Goal: Navigation & Orientation: Find specific page/section

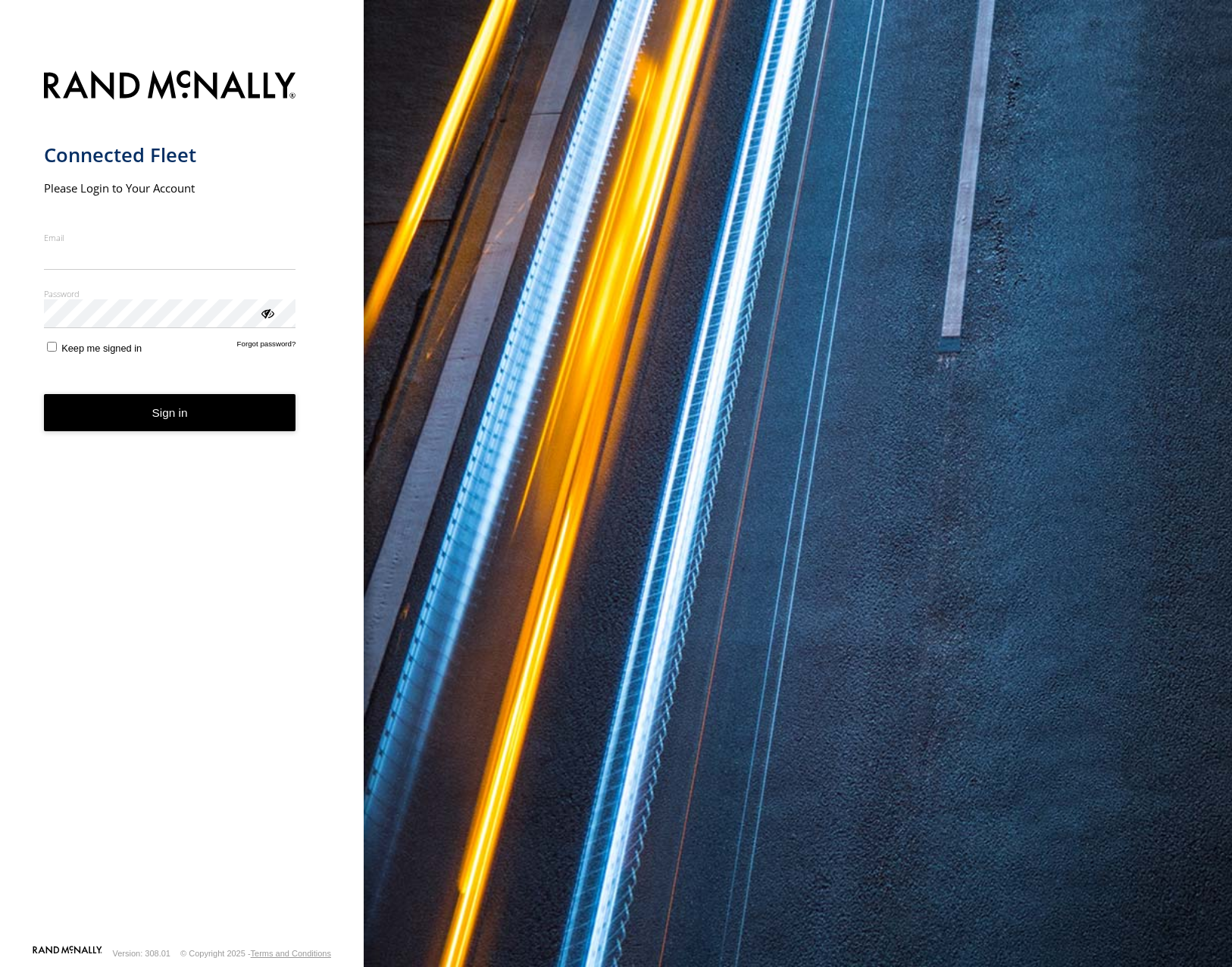
type input "**********"
click at [194, 427] on button "Sign in" at bounding box center [170, 412] width 252 height 37
click at [230, 423] on button "Sign in" at bounding box center [170, 412] width 252 height 37
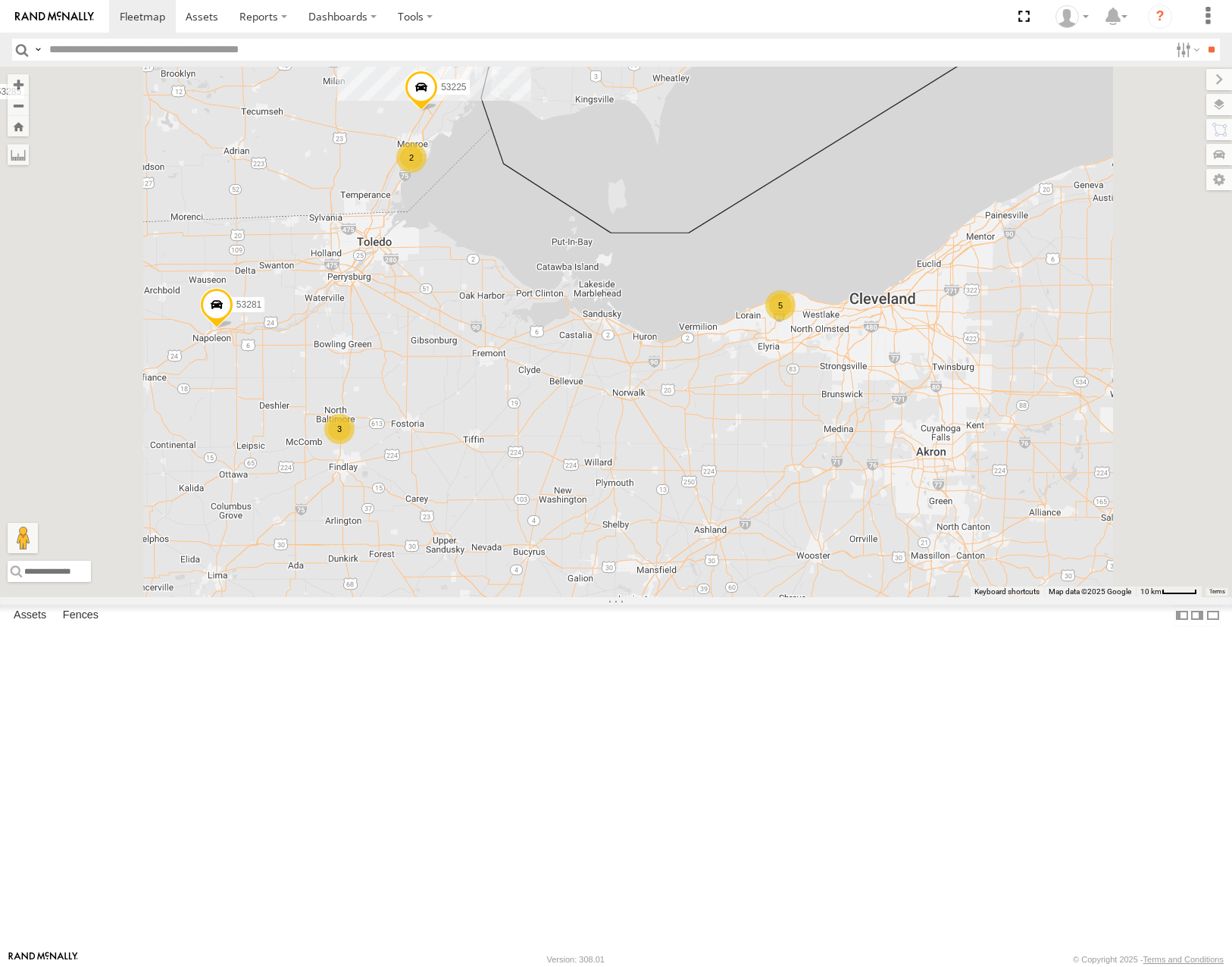
drag, startPoint x: 845, startPoint y: 586, endPoint x: 868, endPoint y: 561, distance: 34.0
click at [868, 561] on div "53271 53216 53106 53262 53285 53287 53210 53143 53203 53104 53145 53218 53257 5…" at bounding box center [616, 331] width 1232 height 530
drag, startPoint x: 729, startPoint y: 566, endPoint x: 1035, endPoint y: 528, distance: 308.4
click at [1035, 528] on div "53271 53216 53106 53262 53285 53287 53210 53143 53203 53104 53145 53218 53257 5…" at bounding box center [616, 331] width 1232 height 530
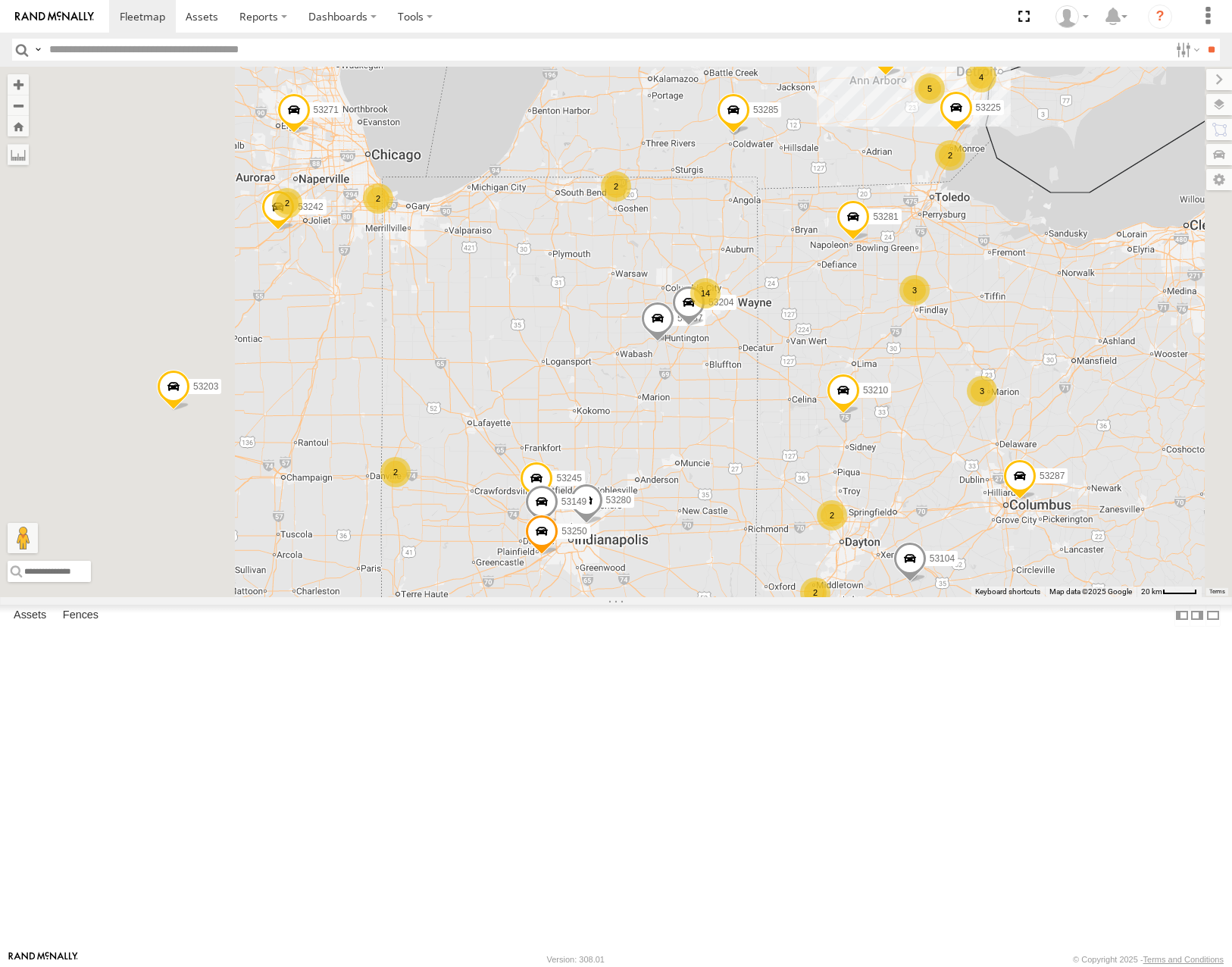
drag, startPoint x: 866, startPoint y: 640, endPoint x: 1079, endPoint y: 484, distance: 264.0
click at [1079, 484] on div "53271 53216 53106 53262 53285 53287 53210 53143 53203 53104 53145 53218 53257 5…" at bounding box center [616, 331] width 1232 height 530
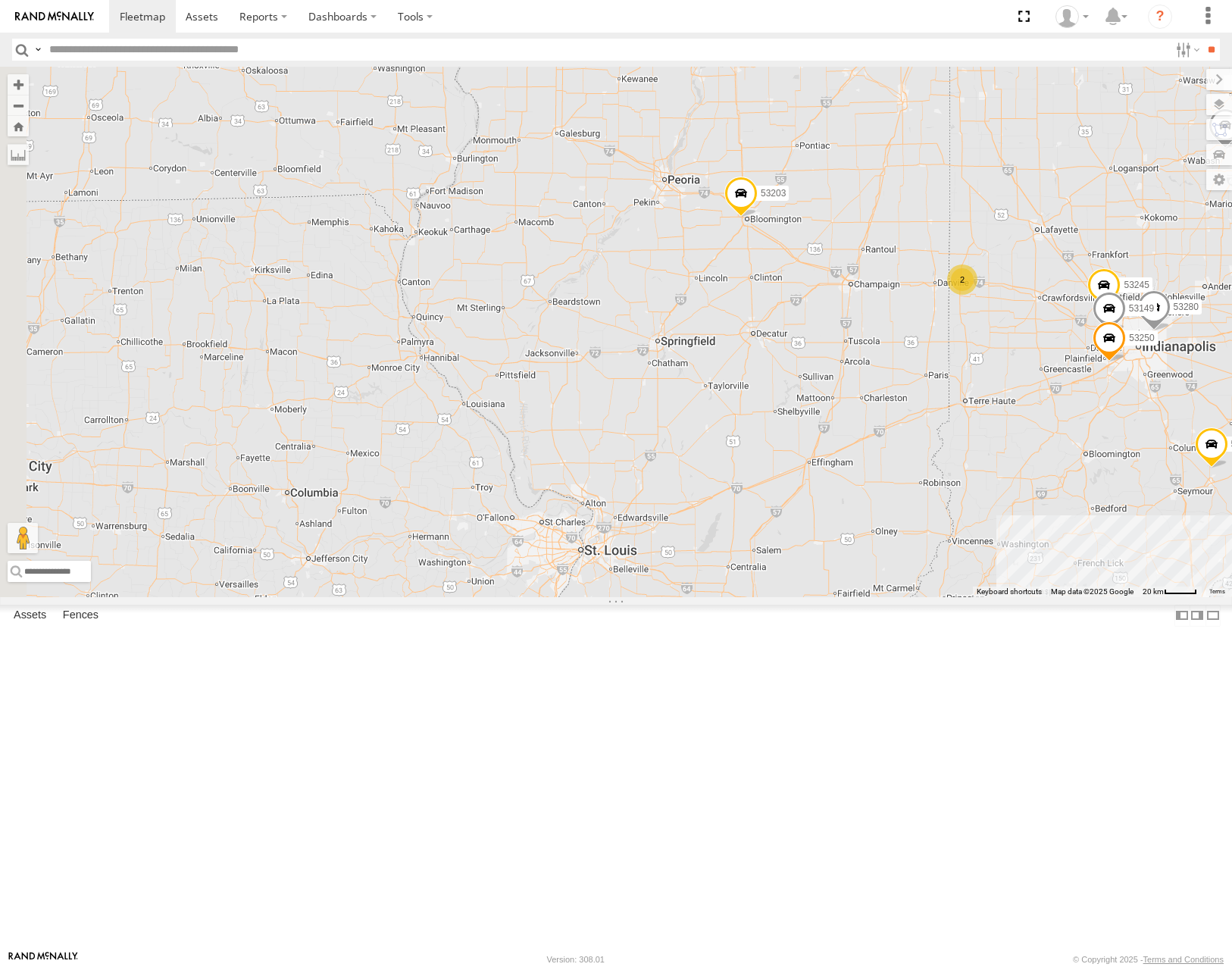
drag, startPoint x: 963, startPoint y: 480, endPoint x: 837, endPoint y: 683, distance: 238.9
click at [854, 597] on div "53271 53216 53106 53262 53285 53287 53210 53143 53203 53104 53145 53218 53257 5…" at bounding box center [616, 331] width 1232 height 530
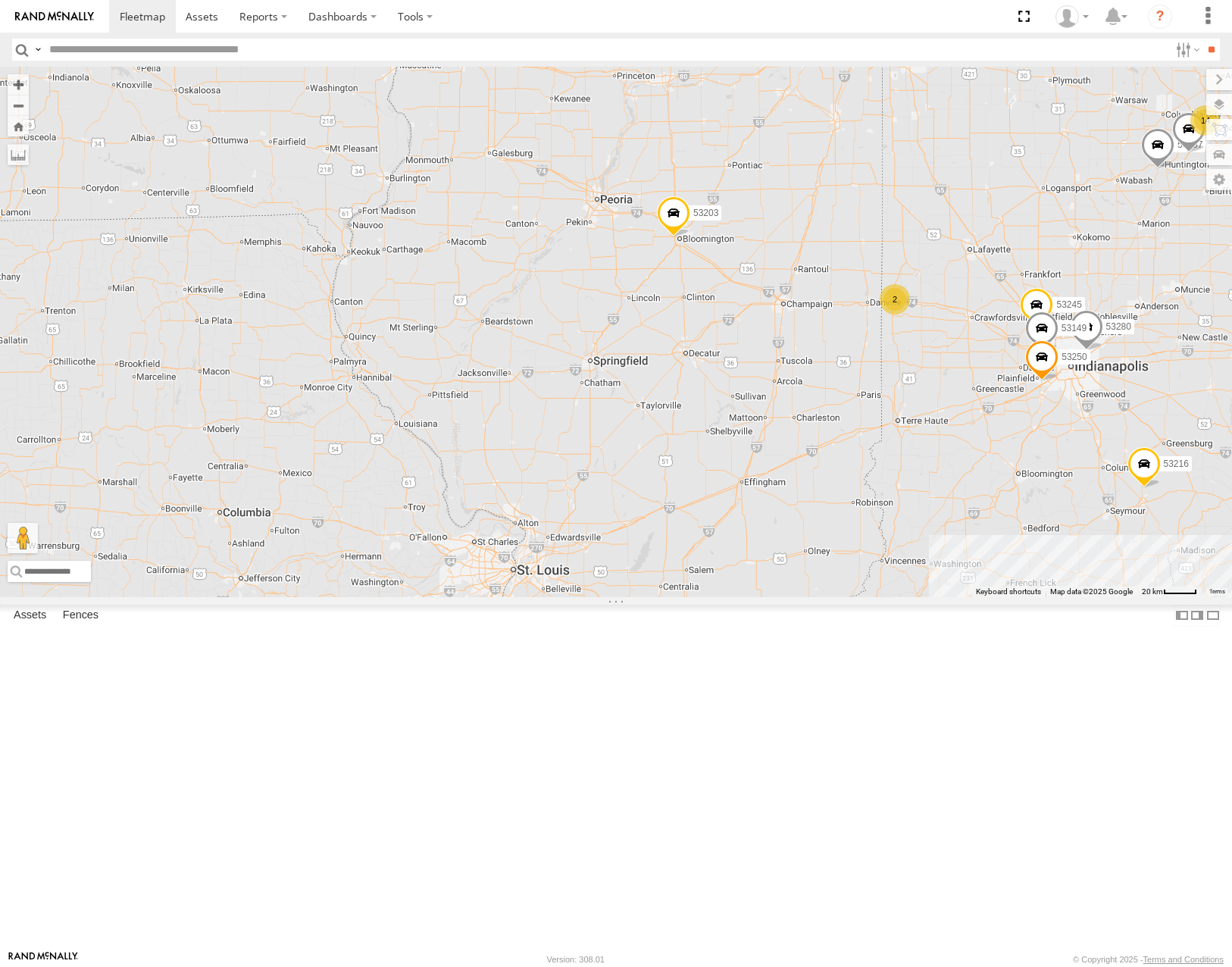
drag, startPoint x: 981, startPoint y: 536, endPoint x: 1095, endPoint y: 411, distance: 169.2
click at [1095, 411] on div "53271 53216 53106 53262 53285 53287 53210 53143 53203 53104 53145 53218 53257 5…" at bounding box center [616, 331] width 1232 height 530
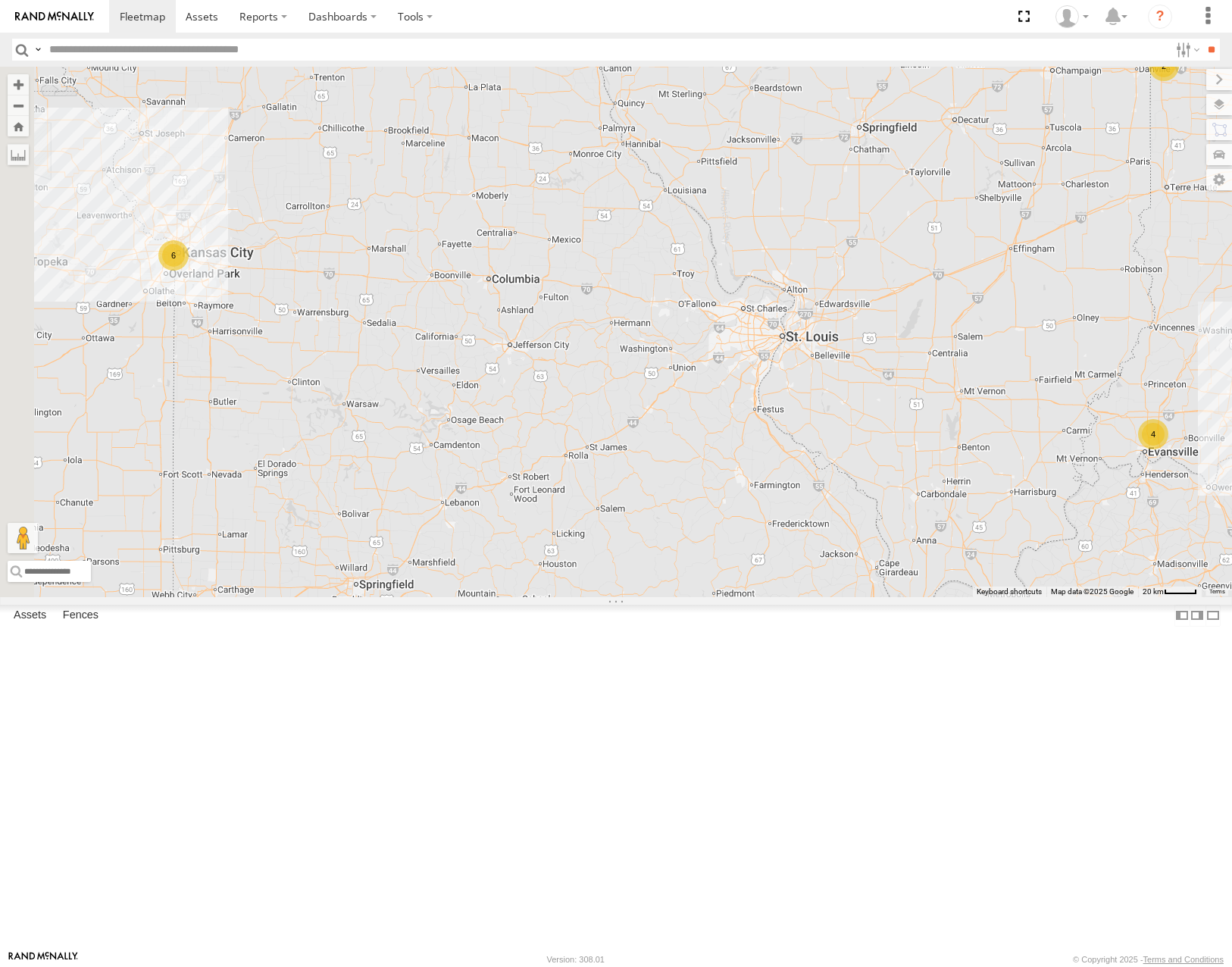
drag, startPoint x: 653, startPoint y: 576, endPoint x: 1049, endPoint y: 635, distance: 400.4
click at [1049, 597] on div "53271 53216 53106 53262 53285 53287 53210 53143 53203 53104 53145 53218 53257 5…" at bounding box center [616, 331] width 1232 height 530
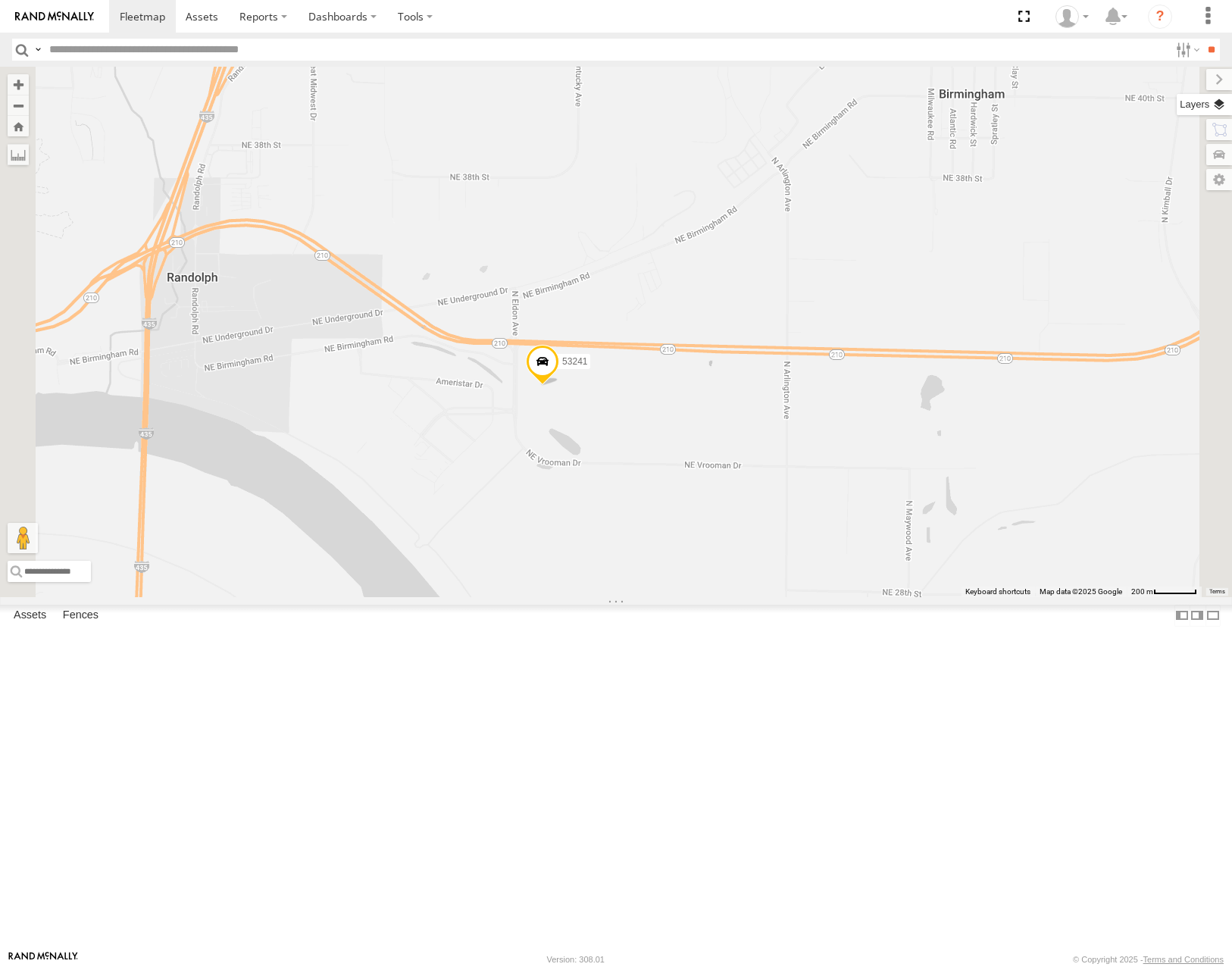
click at [1211, 100] on label at bounding box center [1204, 104] width 55 height 22
click at [0, 0] on span "Basemaps" at bounding box center [0, 0] width 0 height 0
click at [0, 0] on span "Satellite" at bounding box center [0, 0] width 0 height 0
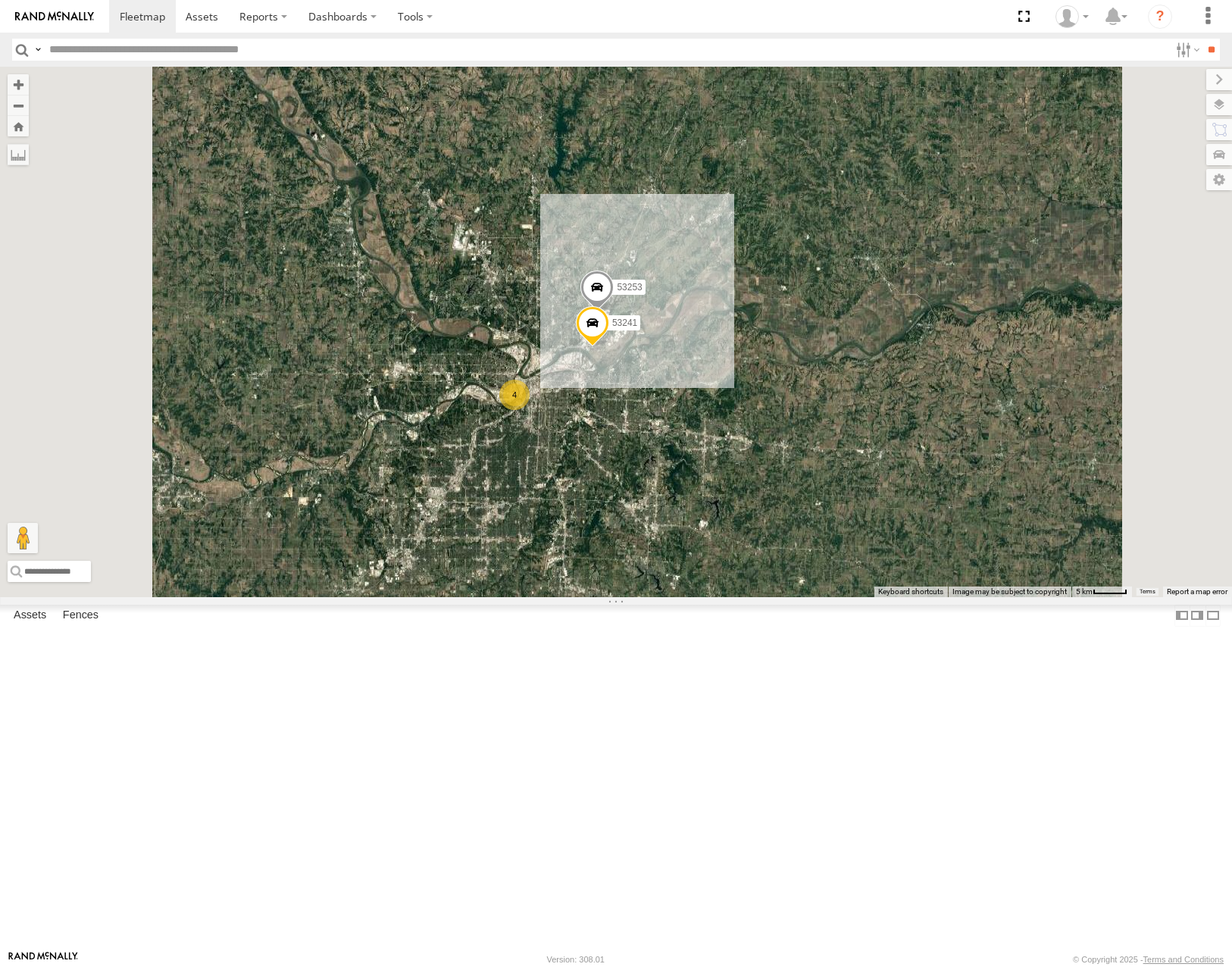
drag, startPoint x: 793, startPoint y: 421, endPoint x: 782, endPoint y: 457, distance: 37.6
click at [782, 457] on div "53271 53216 53106 53262 53285 53287 53210 53143 53203 53104 53145 53218 53257 5…" at bounding box center [616, 331] width 1232 height 530
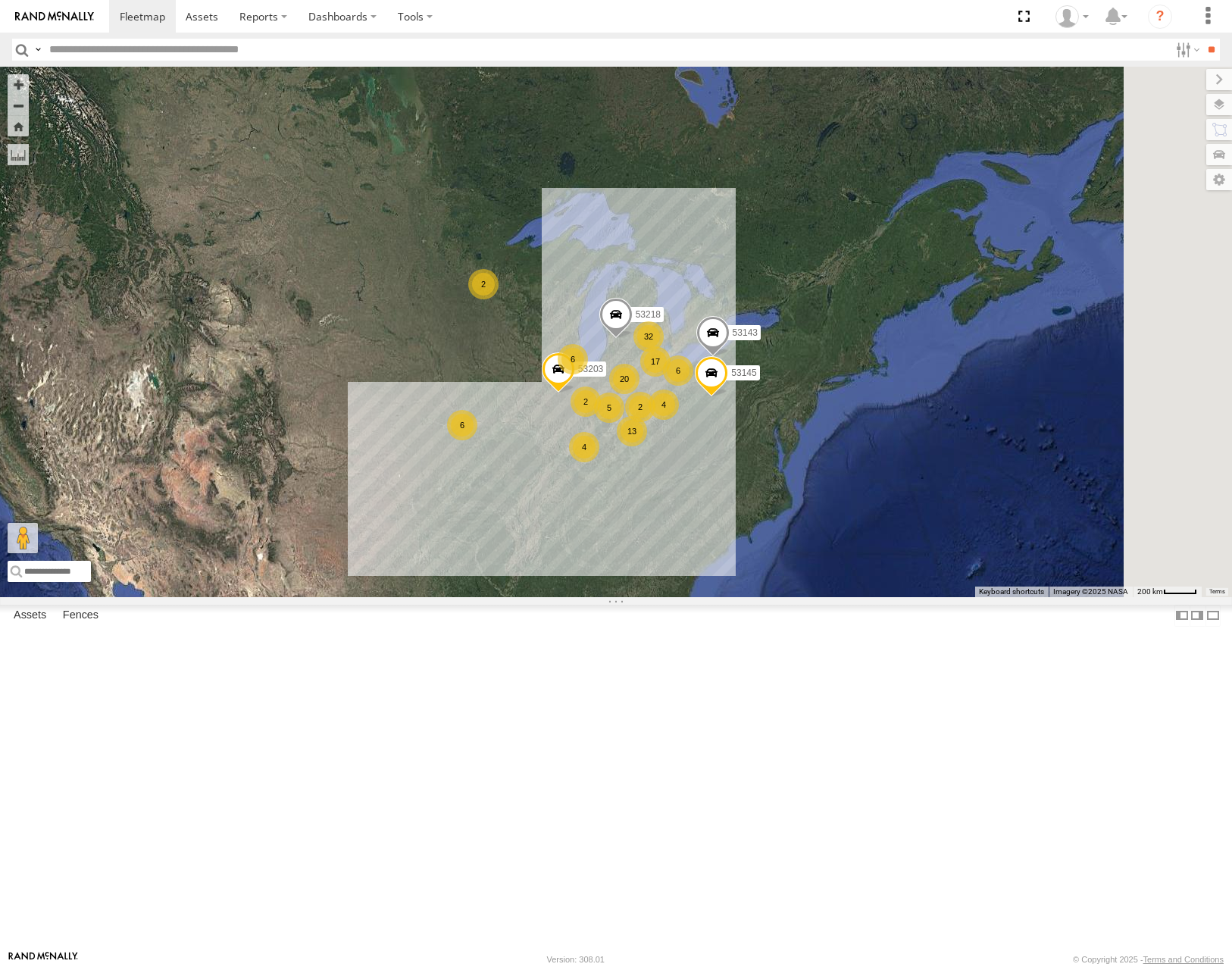
drag, startPoint x: 772, startPoint y: 359, endPoint x: 690, endPoint y: 460, distance: 130.1
click at [690, 462] on div "53143 53203 53145 53218 32 6 4 20 6 17 5 2 6 13 4 2 2" at bounding box center [616, 331] width 1232 height 530
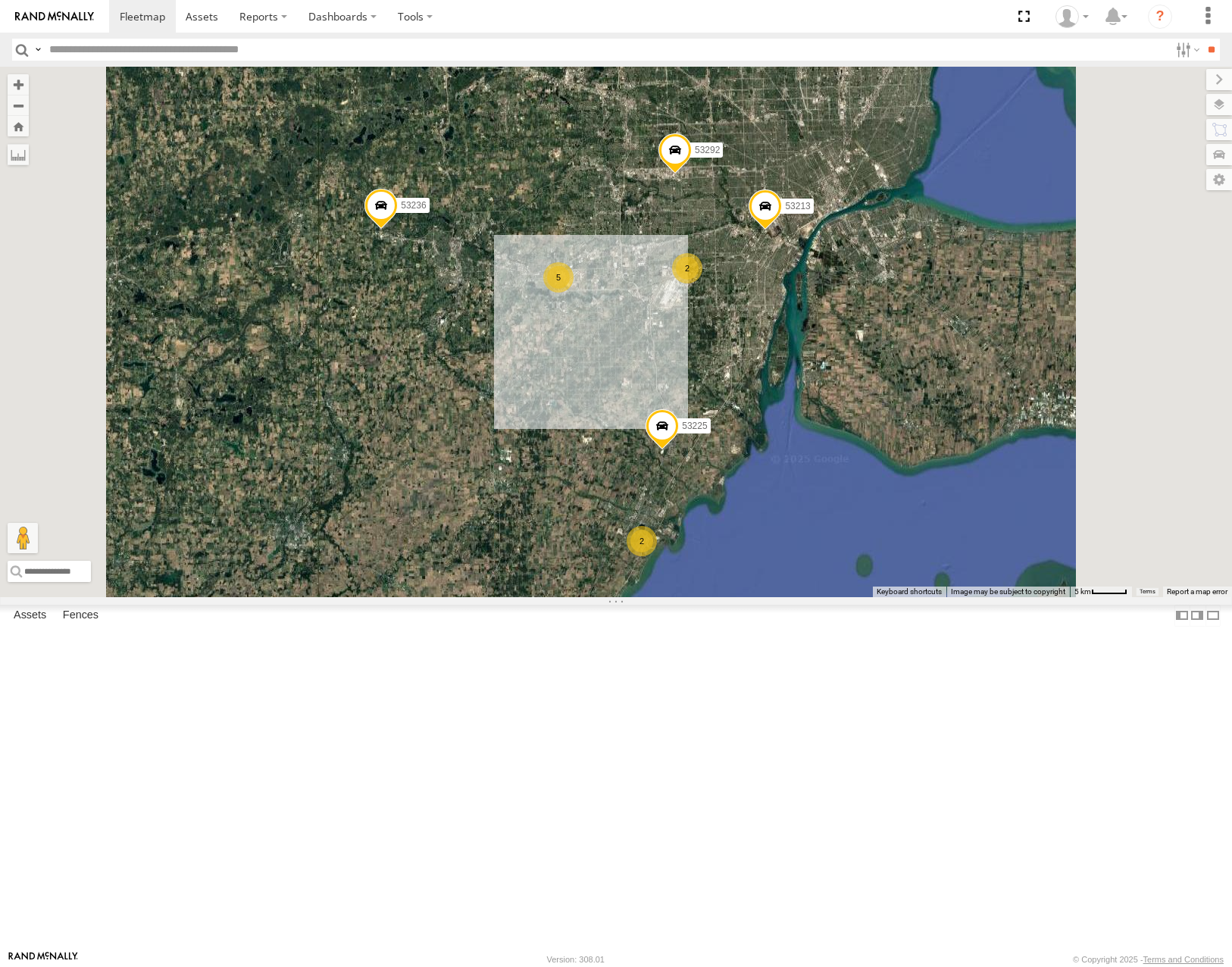
drag, startPoint x: 859, startPoint y: 457, endPoint x: 848, endPoint y: 467, distance: 14.9
click at [848, 467] on div "53143 53203 53145 53218 53271 53216 53106 53262 53285 53287 53210 53104 53204 5…" at bounding box center [616, 331] width 1232 height 530
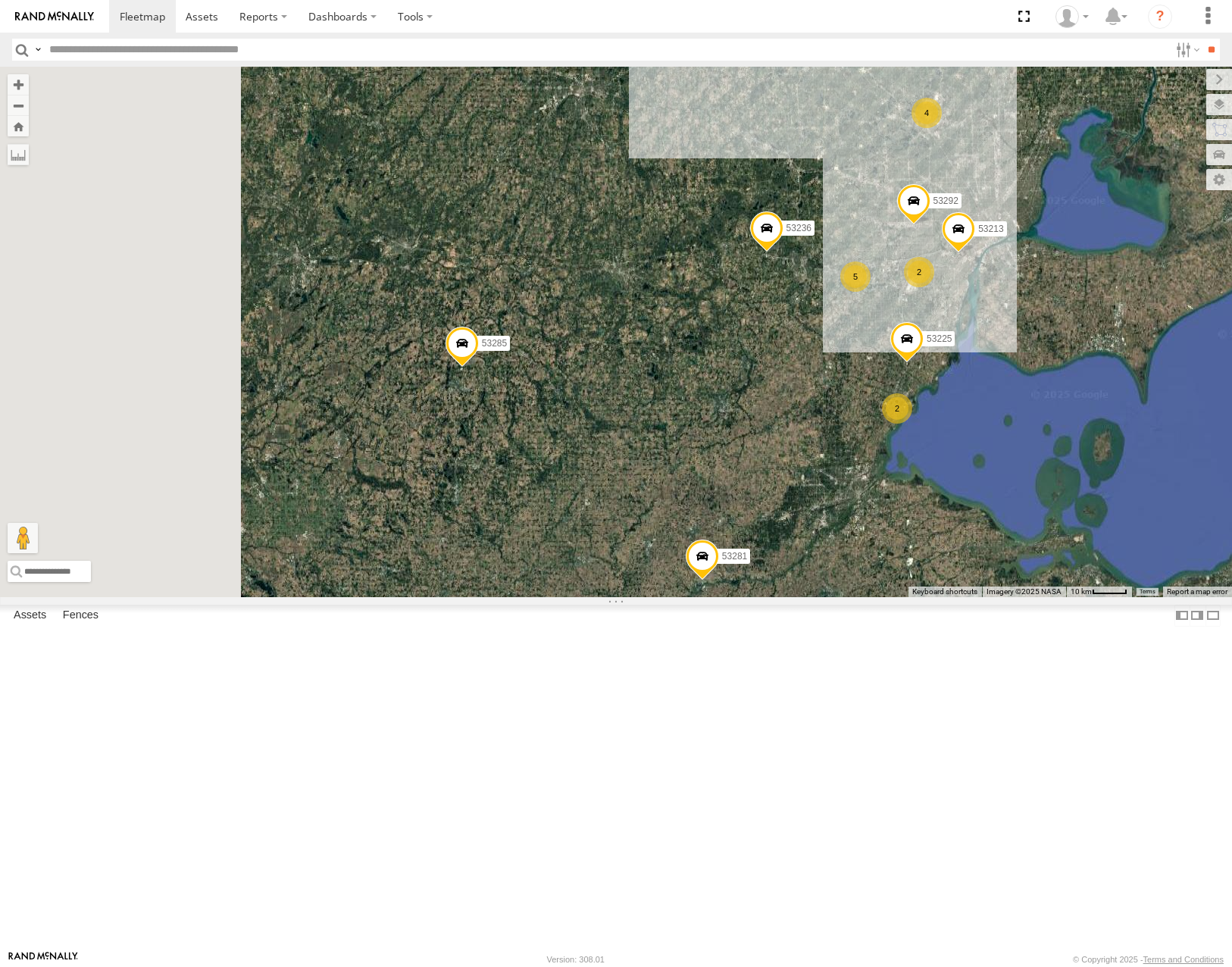
drag, startPoint x: 704, startPoint y: 578, endPoint x: 940, endPoint y: 530, distance: 240.8
click at [940, 530] on div "53143 53203 53145 53218 53271 53216 53106 53262 53285 53287 53210 53104 53204 5…" at bounding box center [616, 331] width 1232 height 530
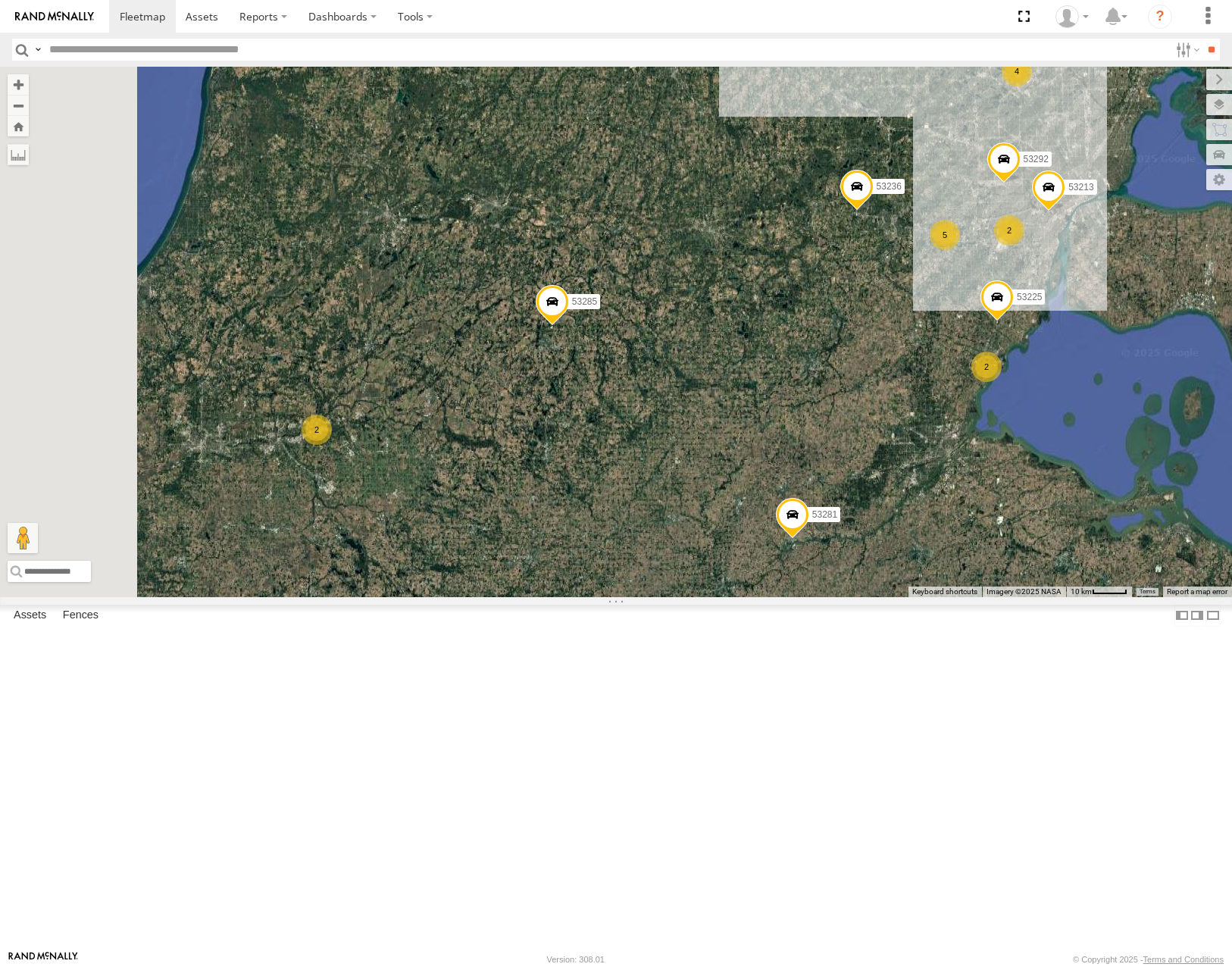
drag, startPoint x: 666, startPoint y: 613, endPoint x: 753, endPoint y: 562, distance: 100.8
click at [752, 567] on div "53143 53203 53145 53218 53271 53216 53106 53262 53285 53287 53210 53104 53204 5…" at bounding box center [616, 331] width 1232 height 530
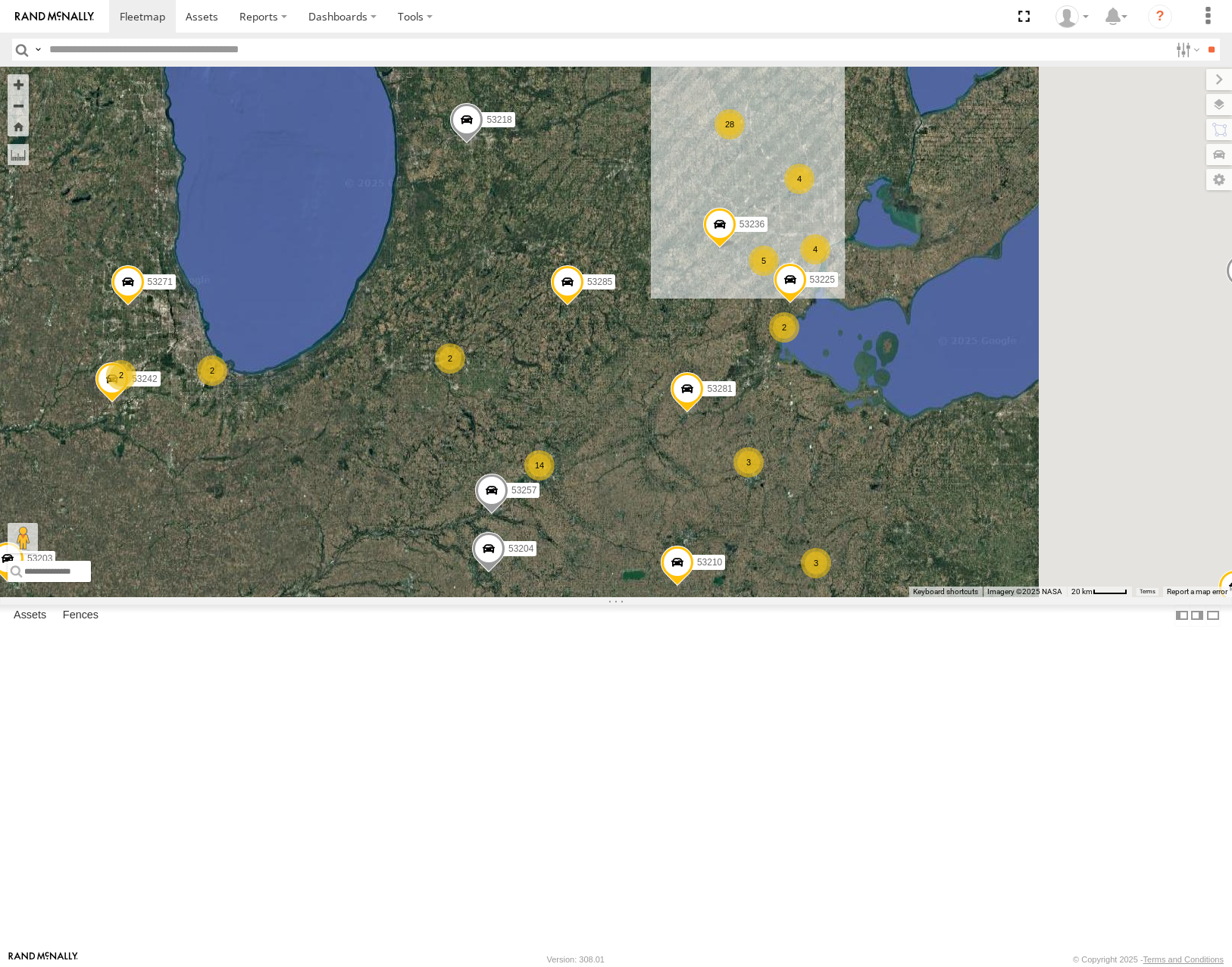
drag, startPoint x: 866, startPoint y: 307, endPoint x: 785, endPoint y: 323, distance: 82.6
click at [785, 323] on div "53143 53203 53145 53218 53271 53216 53106 53262 53285 53287 53210 53104 53204 5…" at bounding box center [616, 331] width 1232 height 530
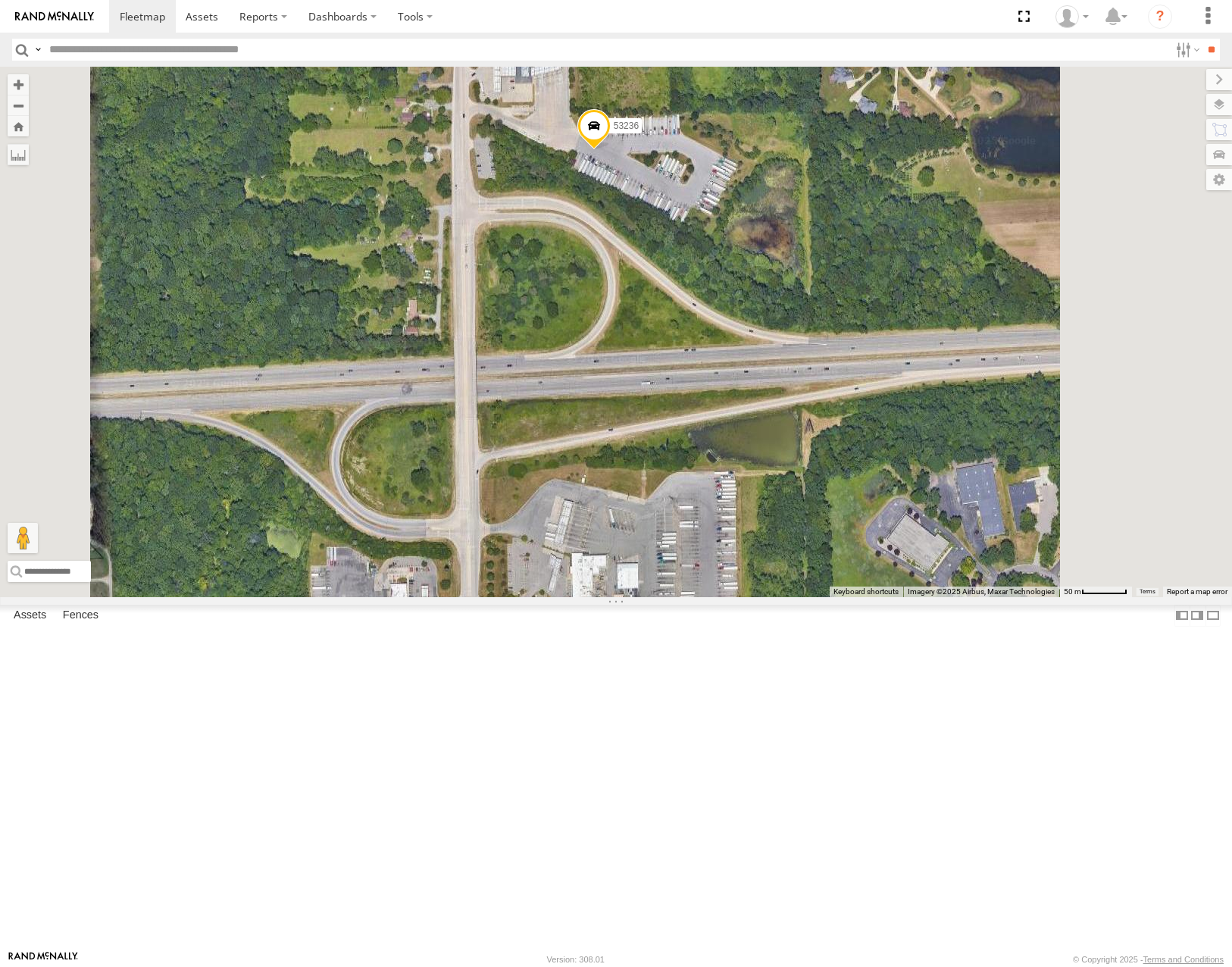
click at [0, 0] on span "Roadmap" at bounding box center [0, 0] width 0 height 0
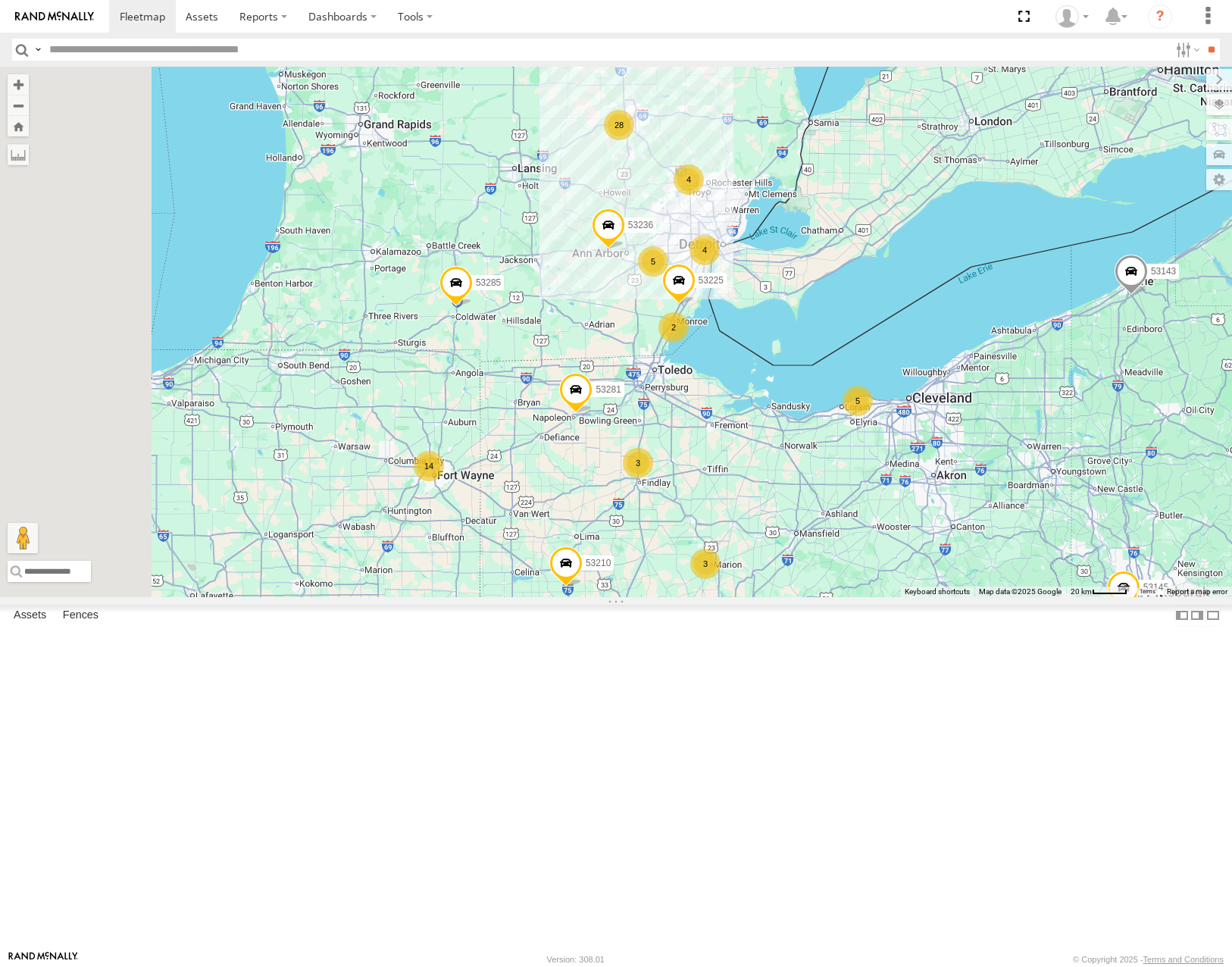
drag, startPoint x: 560, startPoint y: 681, endPoint x: 789, endPoint y: 578, distance: 251.1
click at [804, 588] on div "53236 28 14 2 5 3 3 53285 53225 53287 53210 4 53143 53145 4 5 2 53281" at bounding box center [616, 331] width 1232 height 530
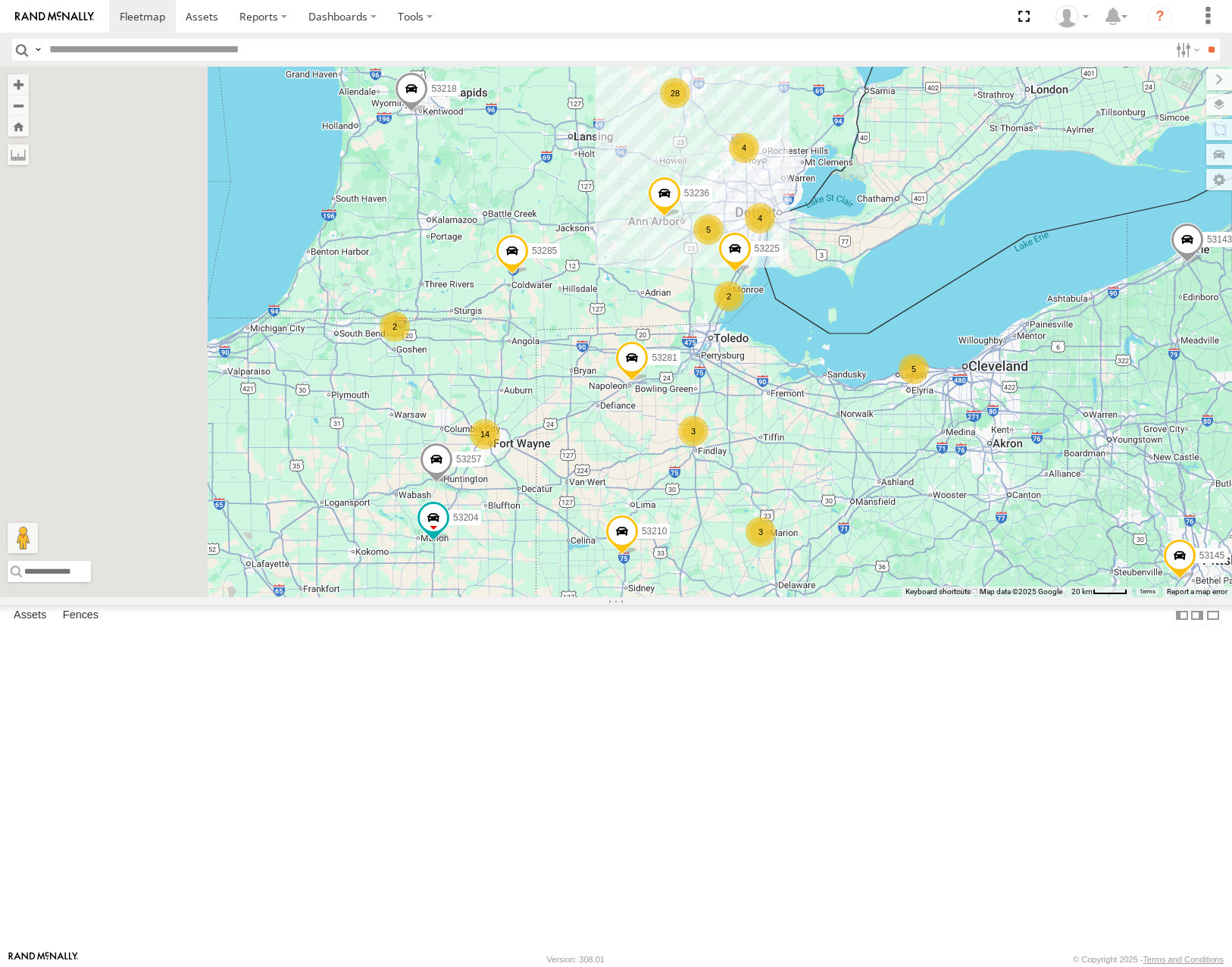
drag, startPoint x: 597, startPoint y: 585, endPoint x: 770, endPoint y: 541, distance: 178.5
click at [769, 542] on div "53236 28 14 2 5 3 3 53285 53225 53287 53210 4 53143 53145 4 5 2 53281 53280 531…" at bounding box center [616, 331] width 1232 height 530
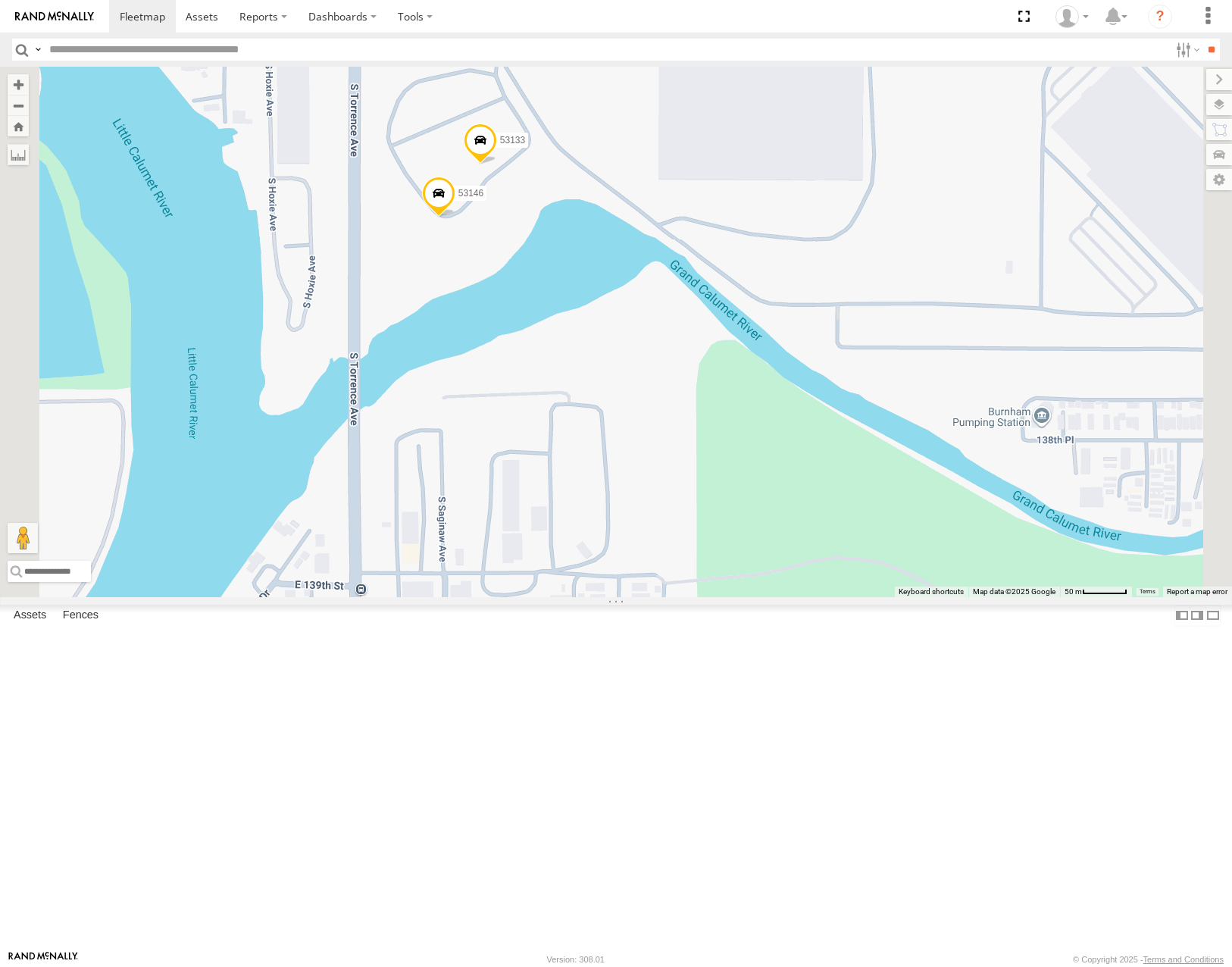
click at [0, 0] on span "Satellite" at bounding box center [0, 0] width 0 height 0
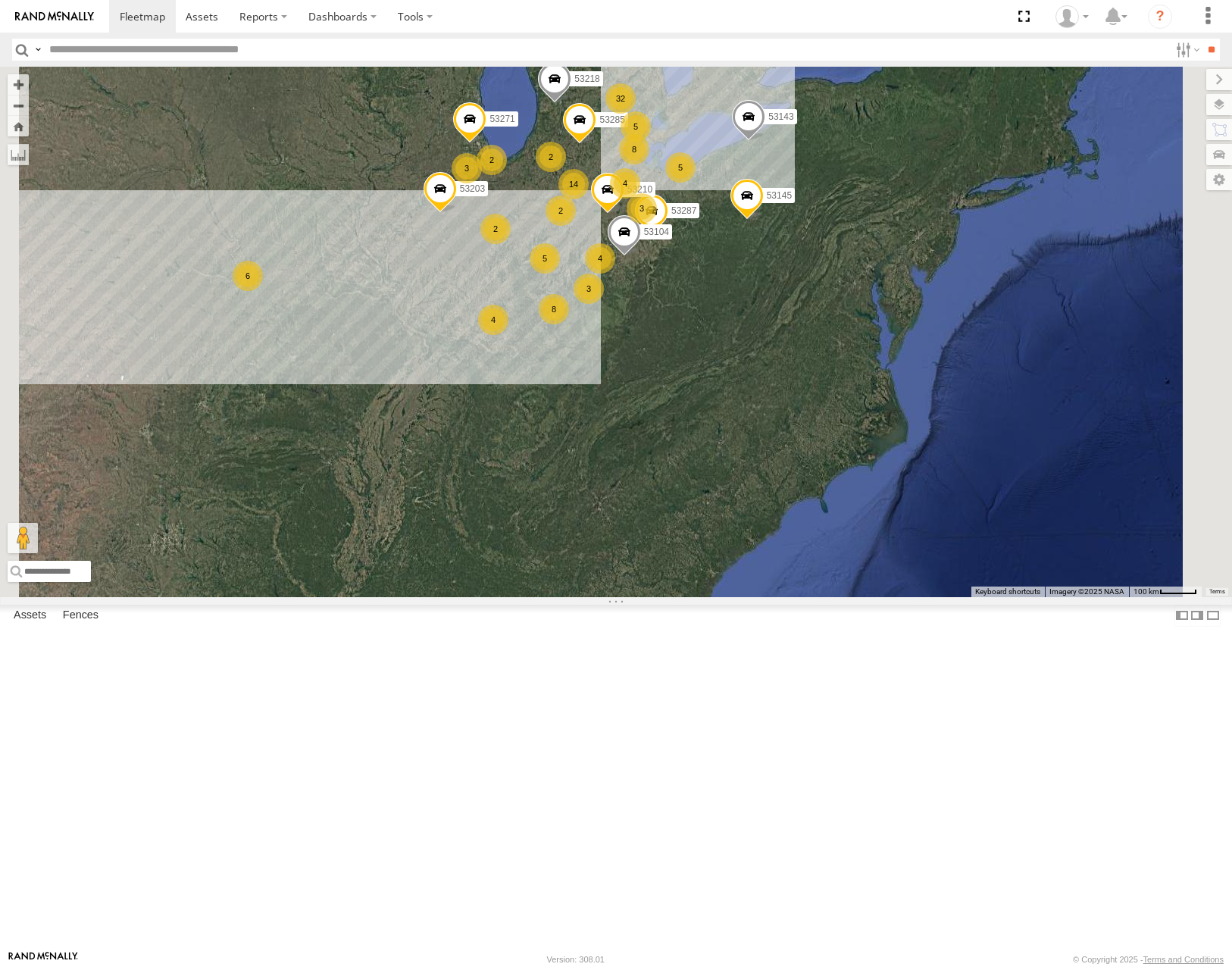
click at [641, 256] on span at bounding box center [624, 236] width 34 height 41
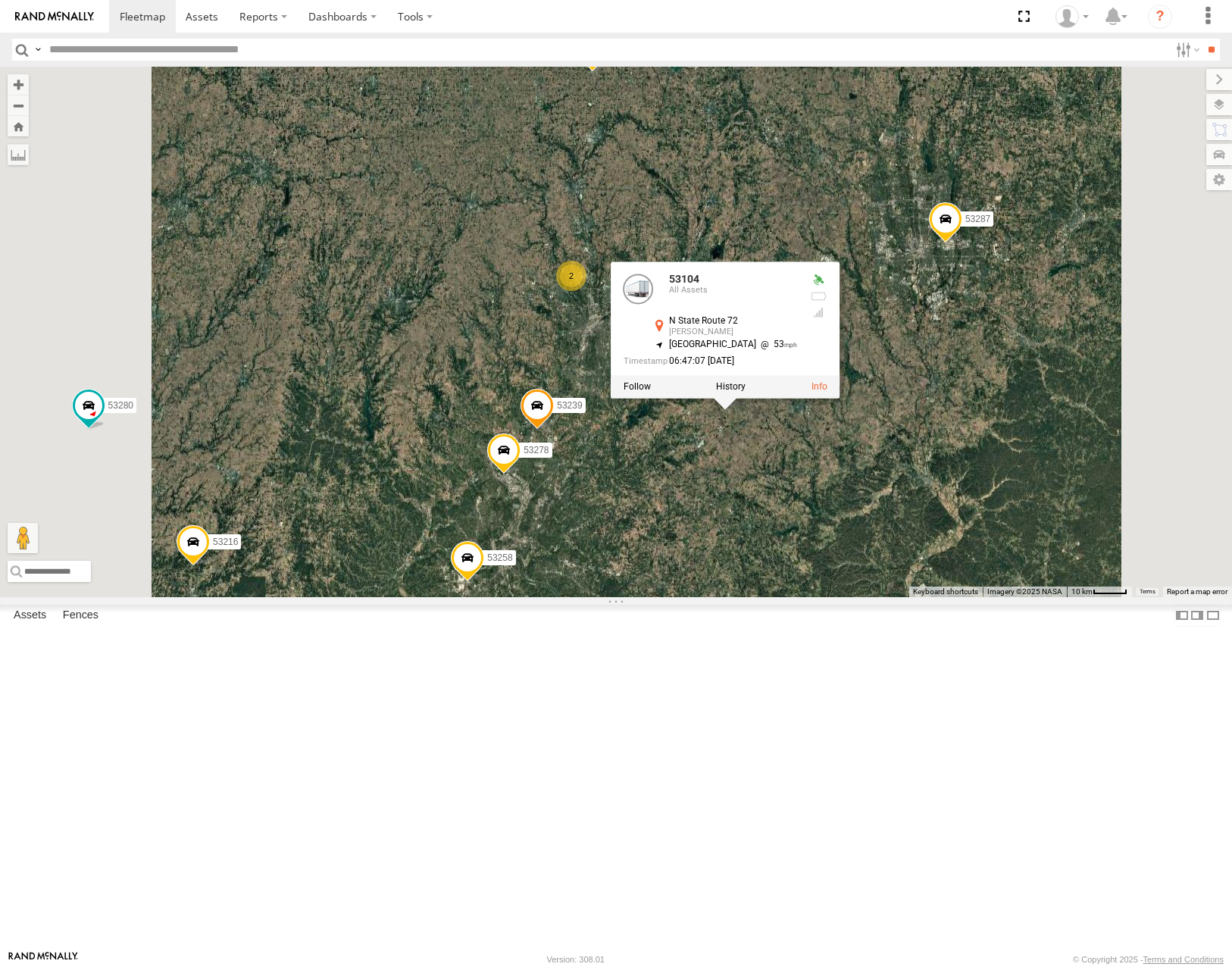
drag, startPoint x: 850, startPoint y: 356, endPoint x: 917, endPoint y: 313, distance: 79.6
click at [917, 313] on div "53271 53106 53262 53285 53287 53210 53143 53203 53104 53145 53218 53104 All [GE…" at bounding box center [616, 331] width 1232 height 530
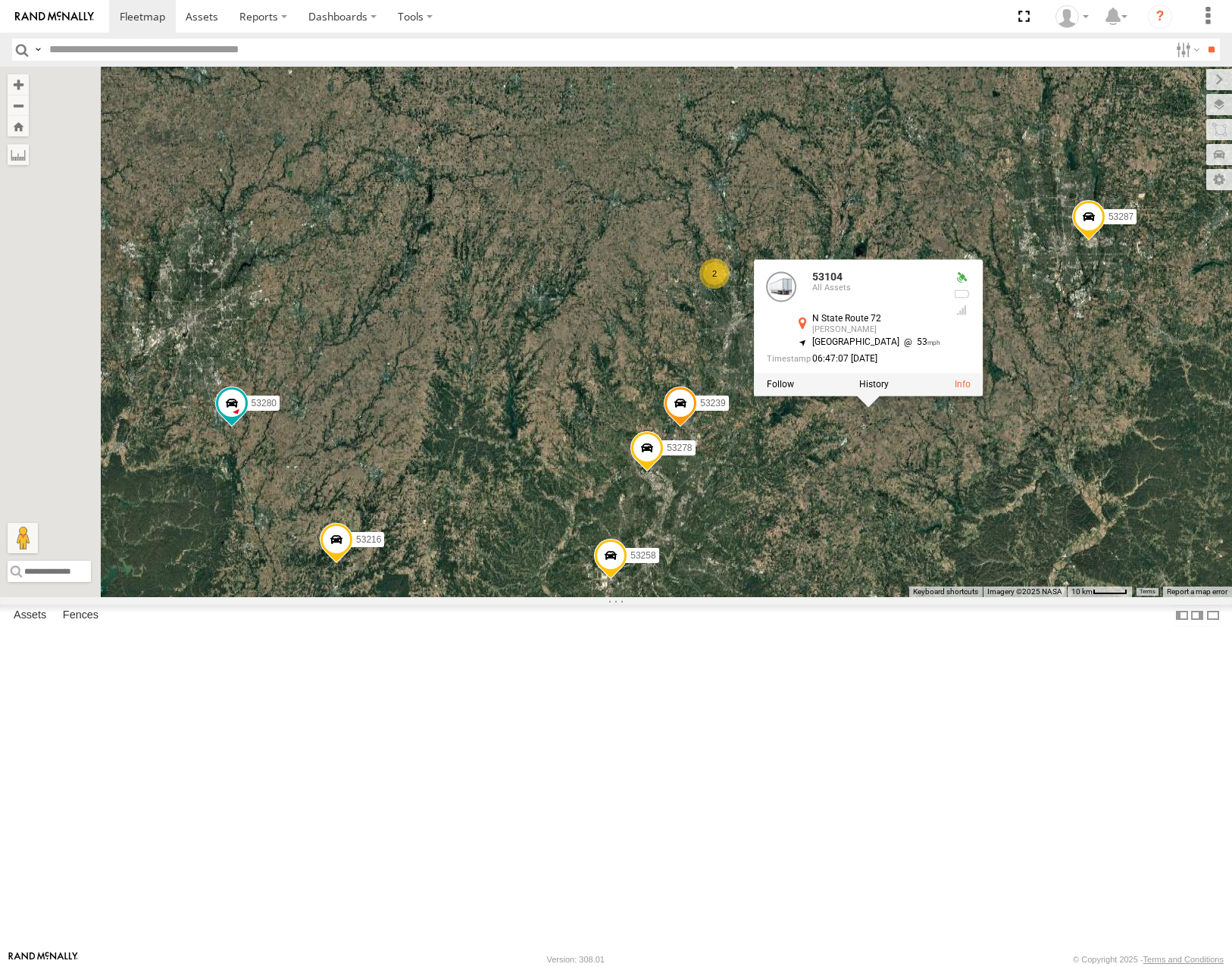
drag, startPoint x: 516, startPoint y: 456, endPoint x: 663, endPoint y: 450, distance: 147.1
click at [662, 453] on div "53271 53106 53262 53285 53287 53210 53143 53203 53104 53145 53218 53104 All [GE…" at bounding box center [616, 331] width 1232 height 530
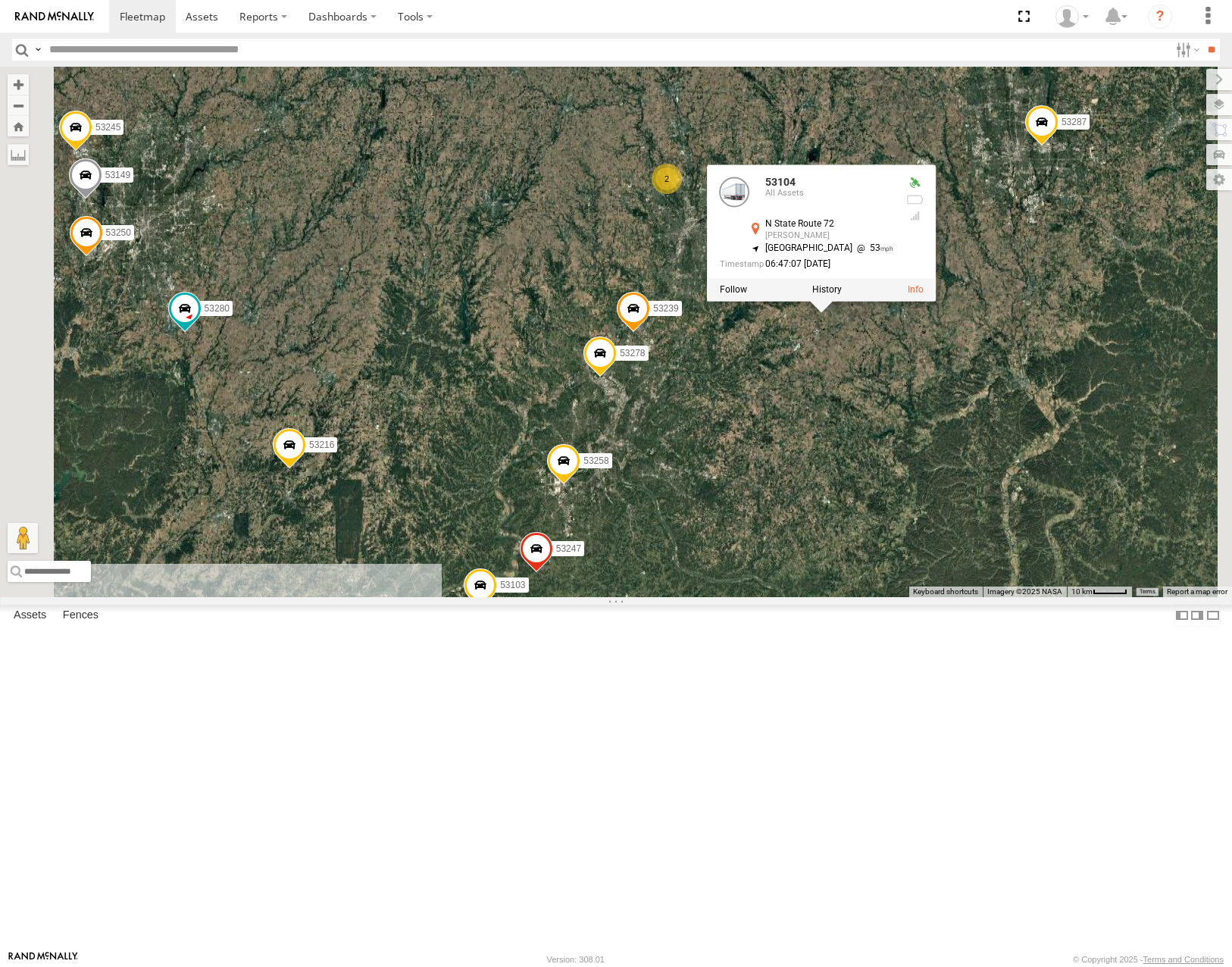
drag, startPoint x: 691, startPoint y: 401, endPoint x: 660, endPoint y: 428, distance: 41.1
click at [660, 428] on div "53271 53106 53262 53285 53287 53210 53143 53203 53104 53145 53218 53104 All Ass…" at bounding box center [616, 331] width 1232 height 530
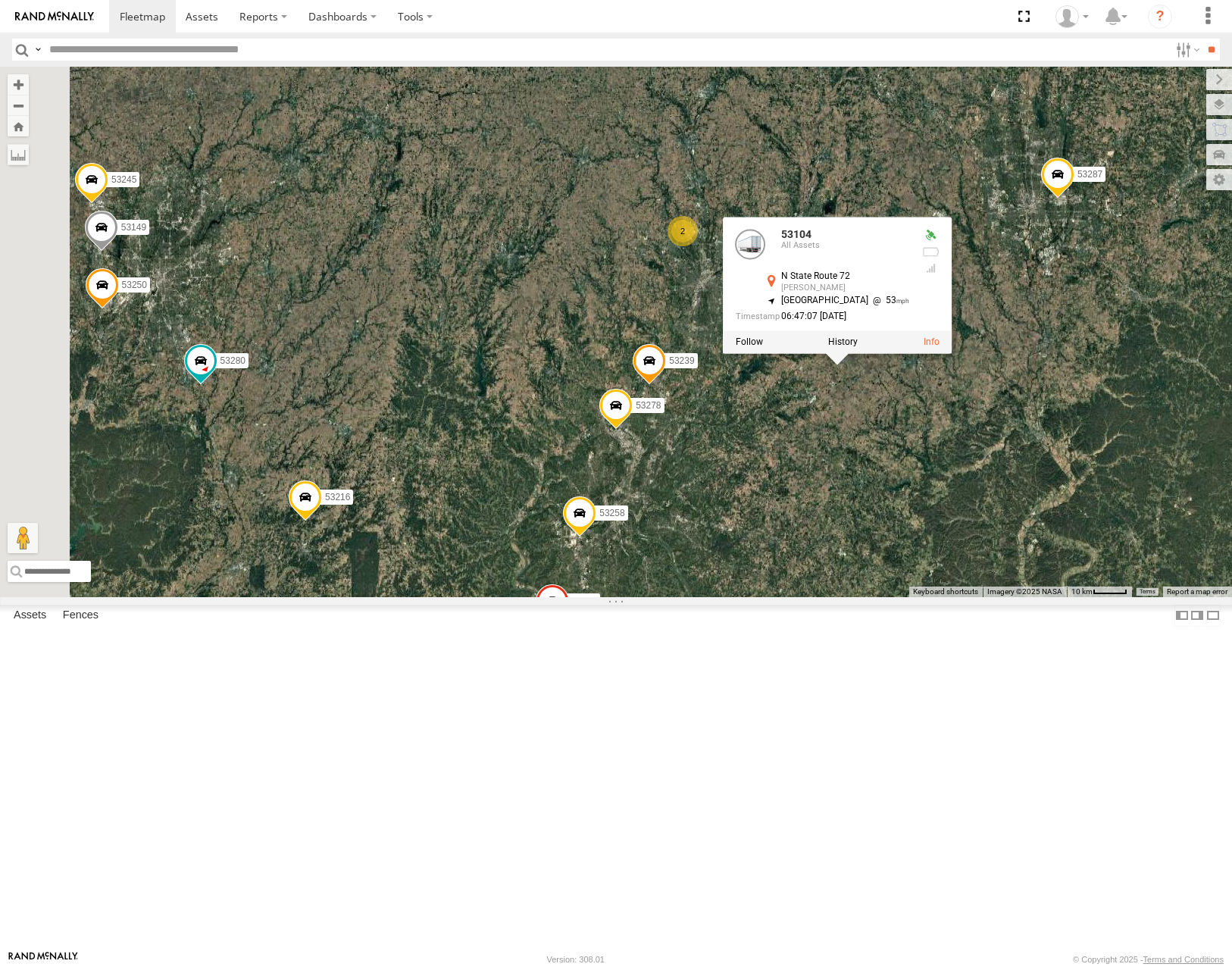
drag, startPoint x: 666, startPoint y: 322, endPoint x: 687, endPoint y: 417, distance: 97.3
click at [687, 417] on div "53271 53106 53262 53285 53287 53210 53143 53203 53104 53145 53218 53104 All Ass…" at bounding box center [616, 331] width 1232 height 530
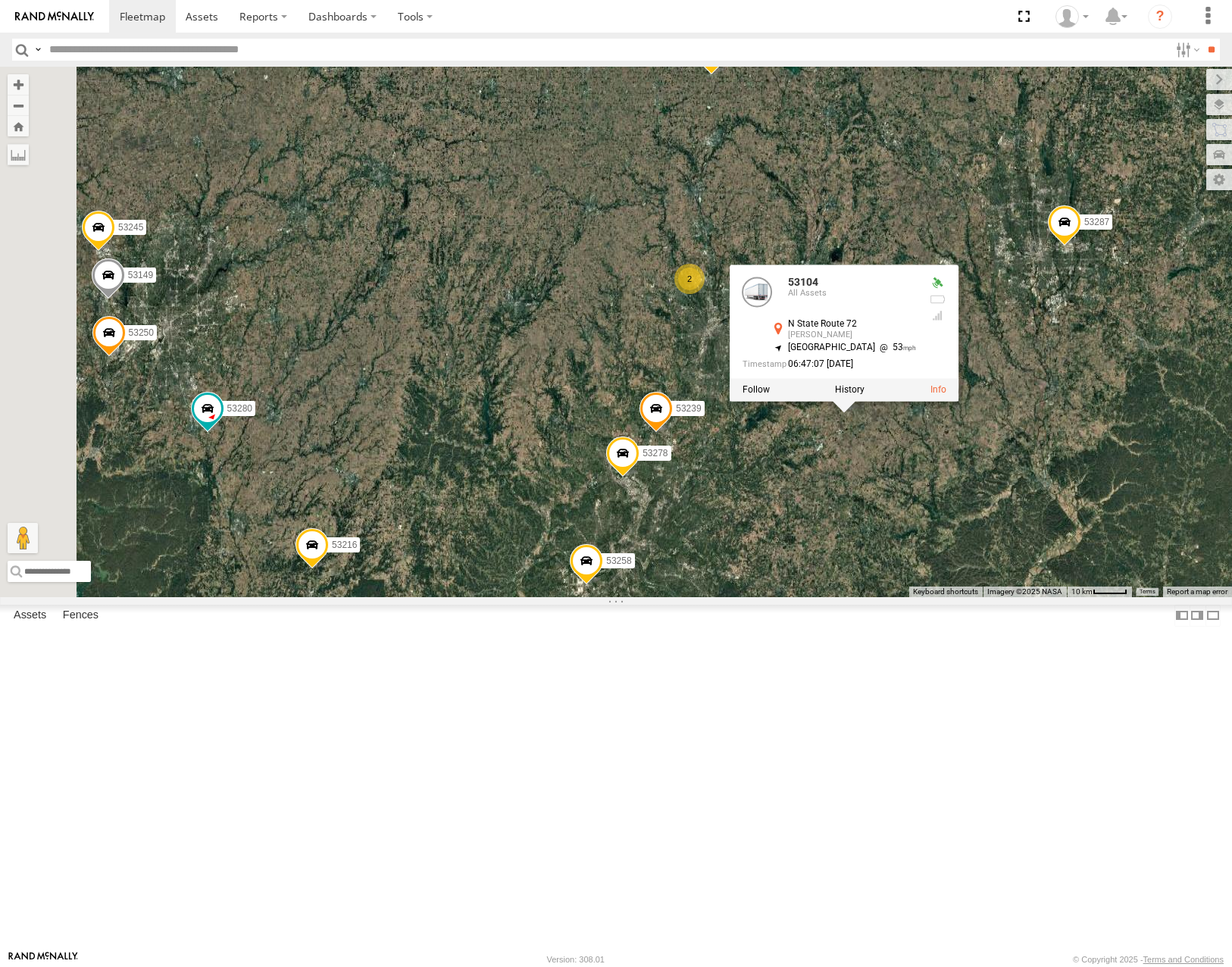
click at [0, 0] on span "Roadmap" at bounding box center [0, 0] width 0 height 0
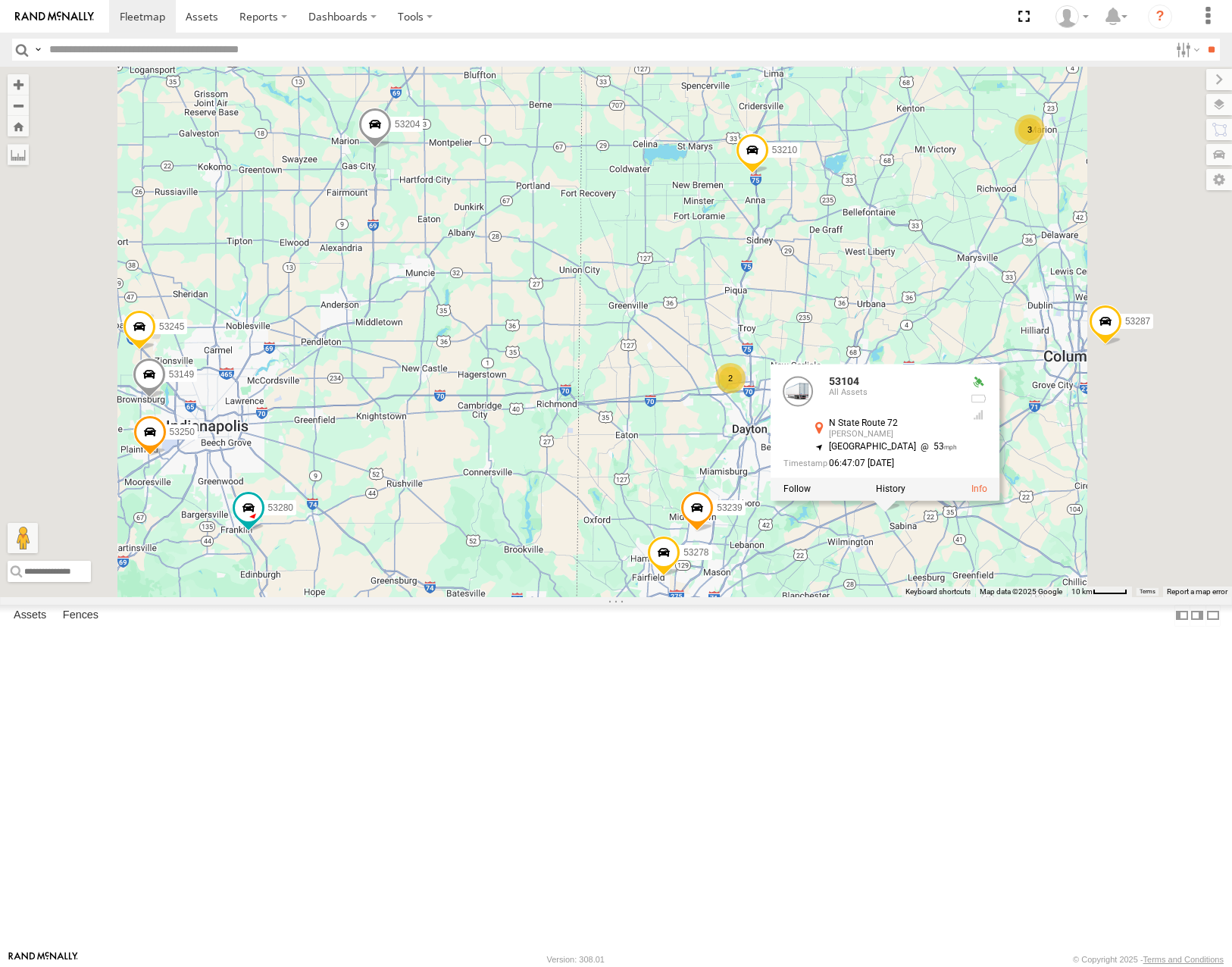
drag, startPoint x: 738, startPoint y: 452, endPoint x: 846, endPoint y: 761, distance: 327.3
click at [846, 597] on div "53271 53106 53262 53285 53287 53210 53143 53203 53104 53145 53218 53104 All Ass…" at bounding box center [616, 331] width 1232 height 530
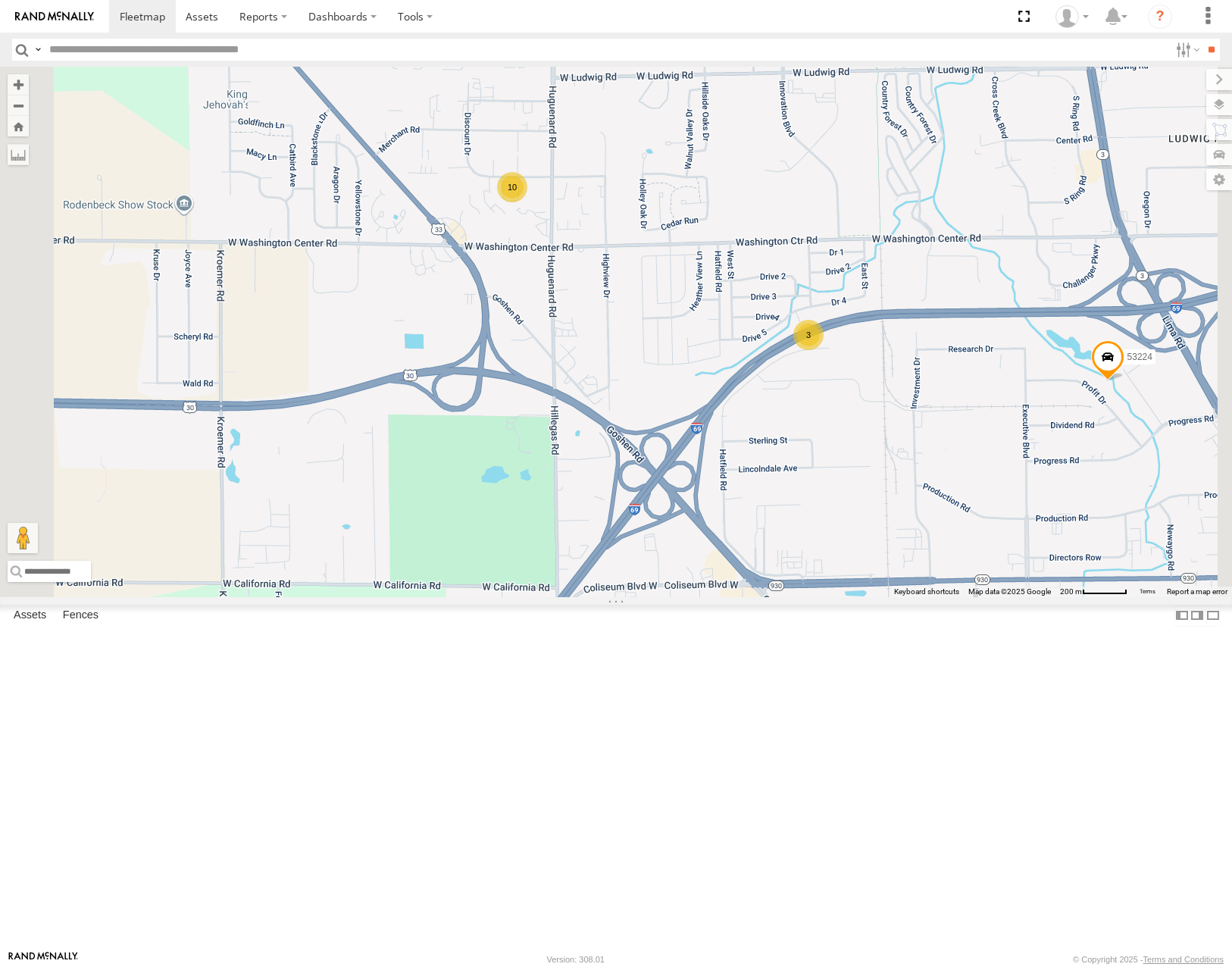
drag, startPoint x: 688, startPoint y: 236, endPoint x: 786, endPoint y: 420, distance: 208.5
click at [786, 420] on div "53271 53106 53262 53285 53287 53210 53143 53203 53104 53145 53218 53104 All Ass…" at bounding box center [616, 331] width 1232 height 530
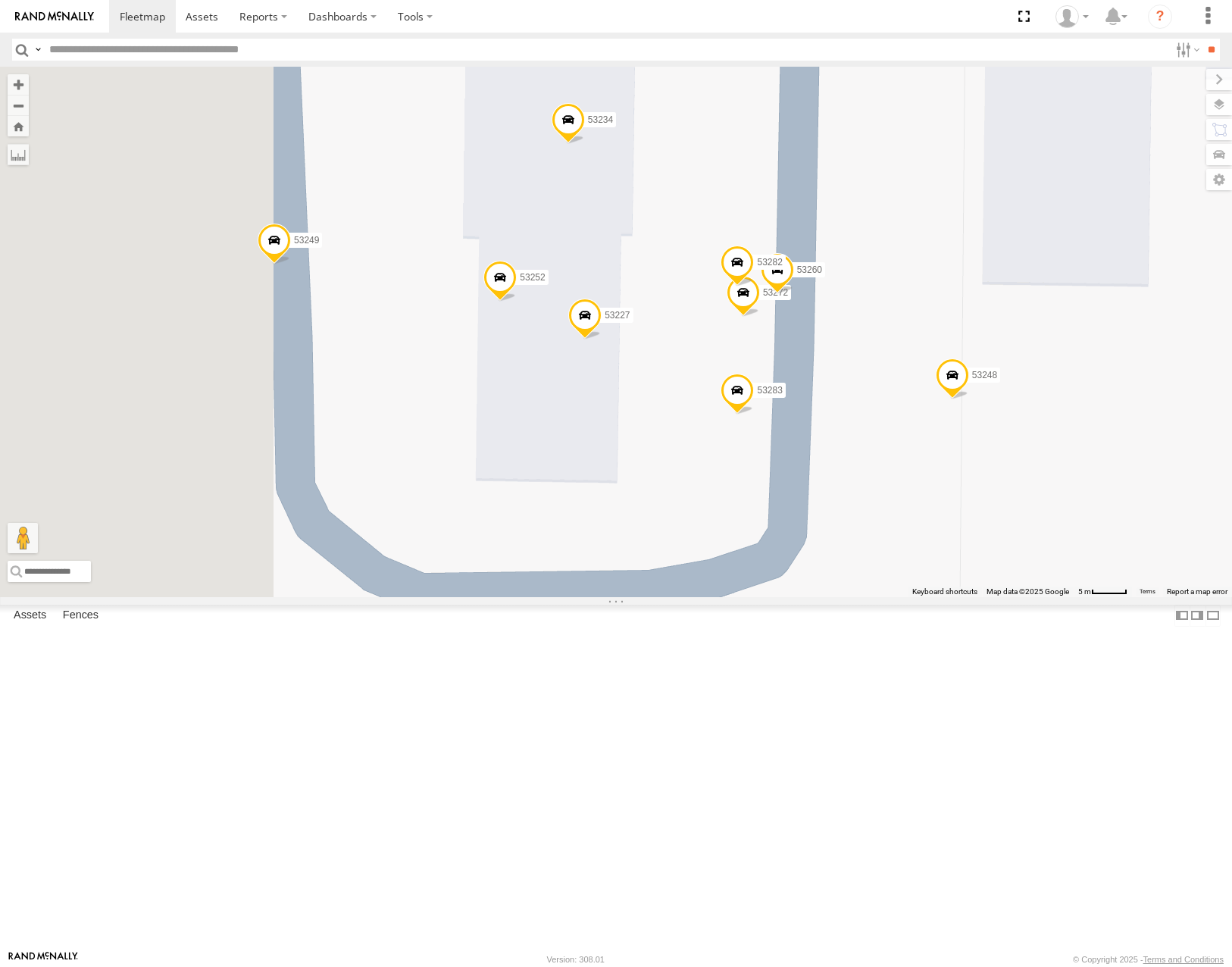
drag, startPoint x: 822, startPoint y: 350, endPoint x: 842, endPoint y: 346, distance: 20.4
click at [842, 347] on div "53271 53106 53262 53285 53287 53210 53143 53203 53104 53145 53218 53104 All Ass…" at bounding box center [616, 331] width 1232 height 530
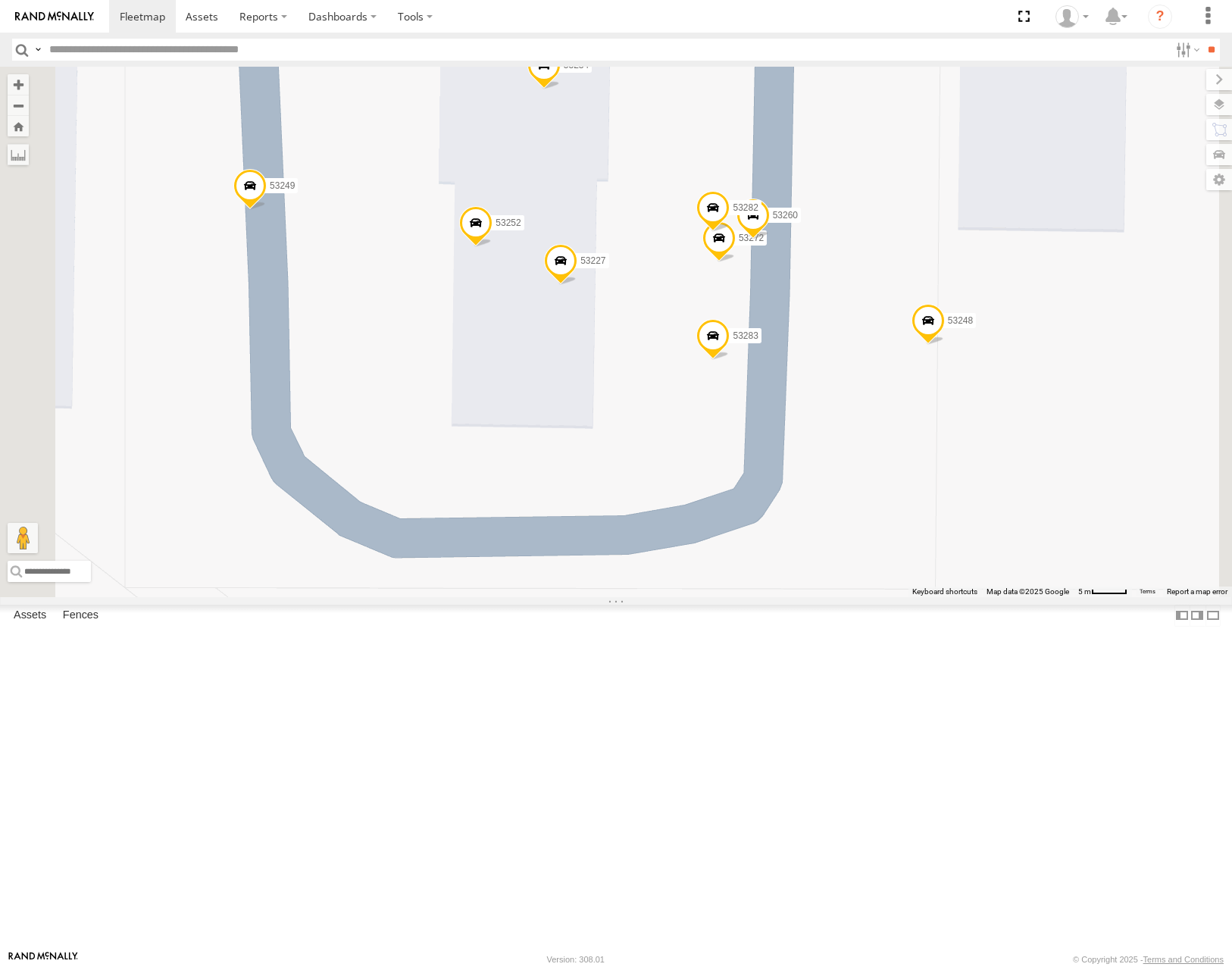
drag, startPoint x: 870, startPoint y: 440, endPoint x: 821, endPoint y: 381, distance: 76.7
click at [821, 381] on div "53271 53106 53262 53285 53287 53210 53143 53203 53104 53145 53218 53104 All Ass…" at bounding box center [616, 331] width 1232 height 530
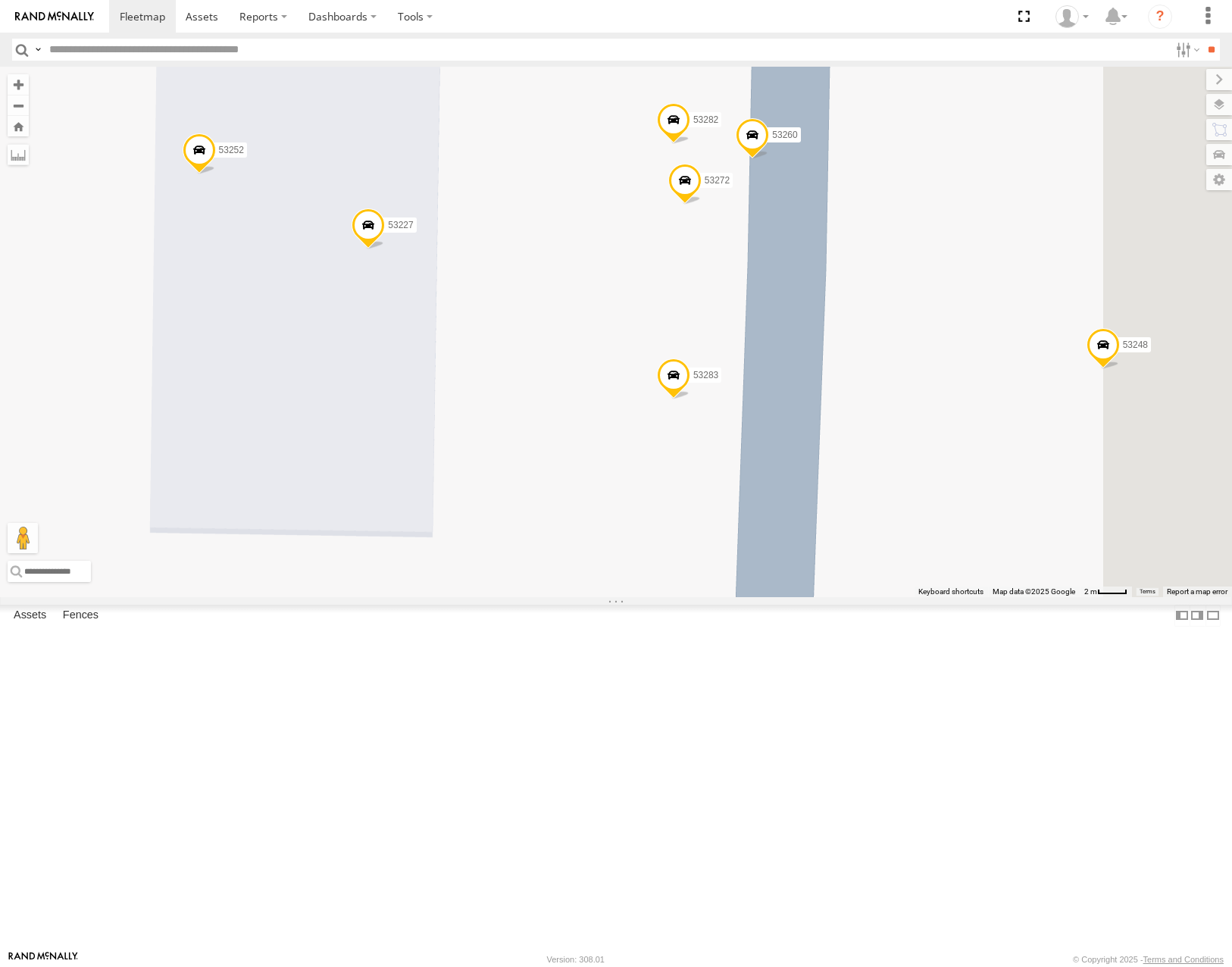
drag, startPoint x: 799, startPoint y: 380, endPoint x: 750, endPoint y: 342, distance: 62.0
click at [750, 343] on div "53271 53106 53262 53285 53287 53210 53143 53203 53104 53145 53218 53104 All Ass…" at bounding box center [616, 331] width 1232 height 530
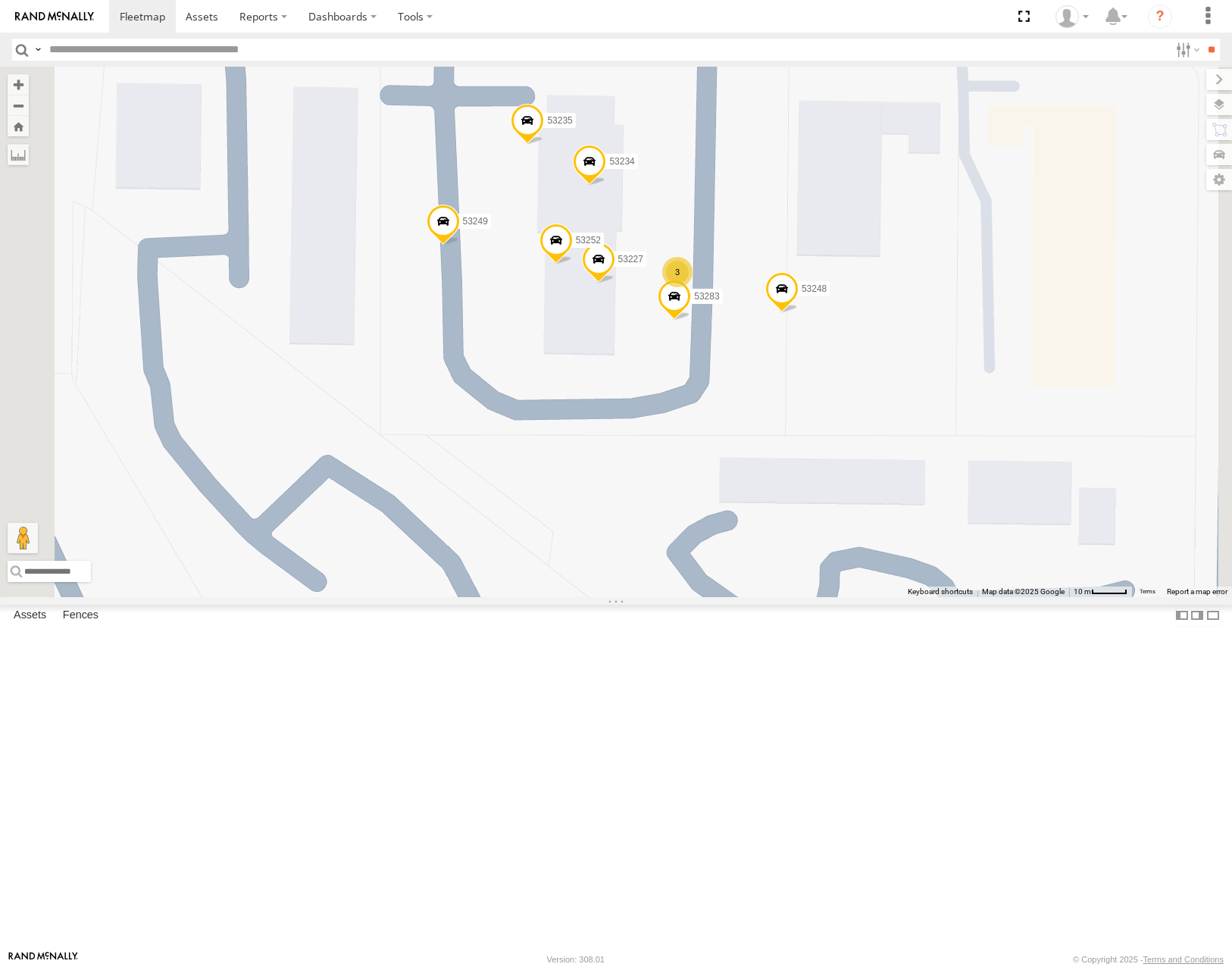
drag, startPoint x: 613, startPoint y: 477, endPoint x: 795, endPoint y: 487, distance: 182.3
click at [795, 487] on div "53283 53248 53227 53234 3 53249 53252 53235" at bounding box center [616, 331] width 1232 height 530
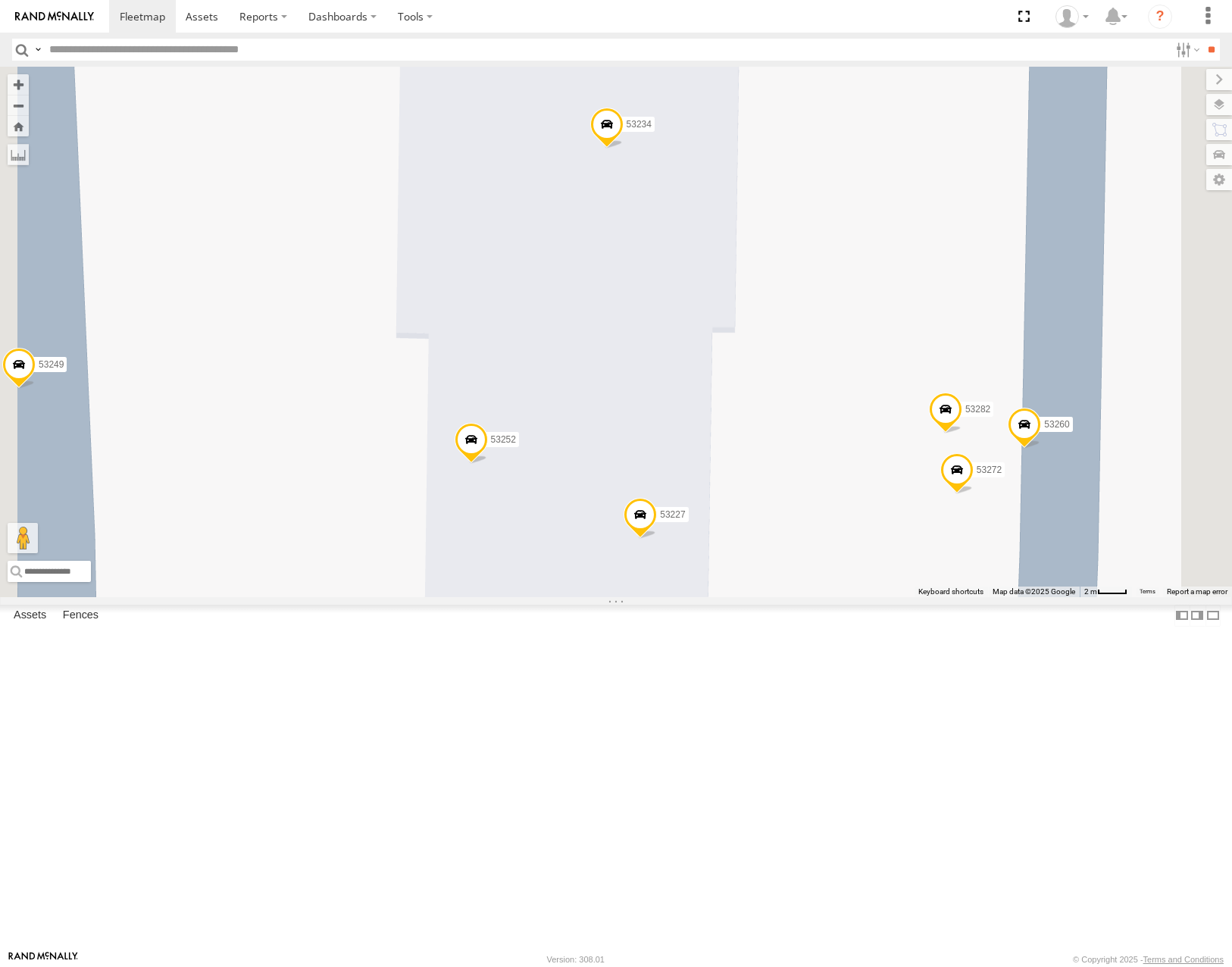
drag, startPoint x: 859, startPoint y: 470, endPoint x: 796, endPoint y: 462, distance: 63.5
click at [796, 462] on div "53283 53248 53227 53234 53249 53252 53235 53272 53260 53282" at bounding box center [616, 331] width 1232 height 530
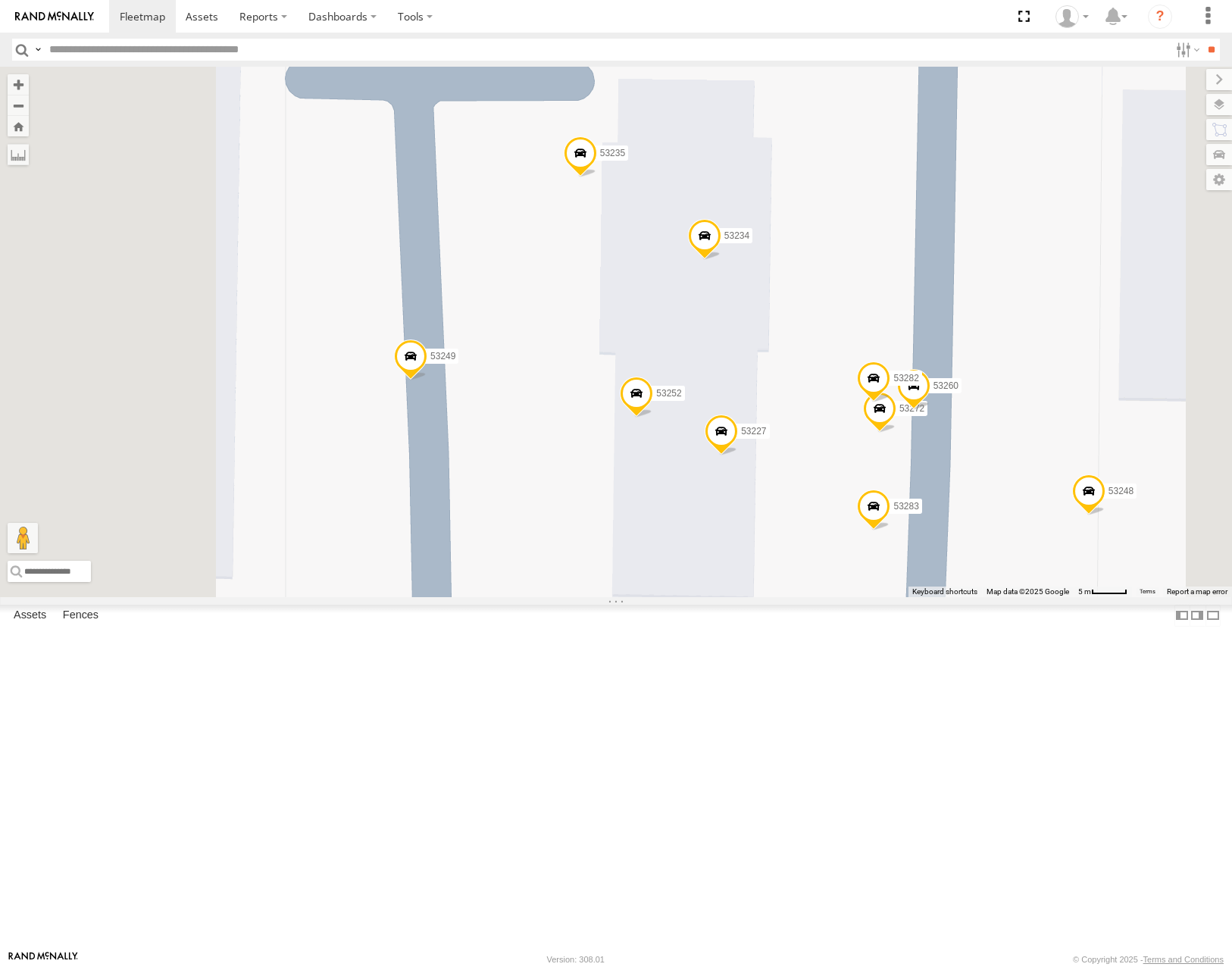
drag, startPoint x: 864, startPoint y: 394, endPoint x: 962, endPoint y: 438, distance: 107.4
click at [962, 438] on div "53283 53248 53227 53234 53249 53252 53235 53272 53260 53282" at bounding box center [616, 331] width 1232 height 530
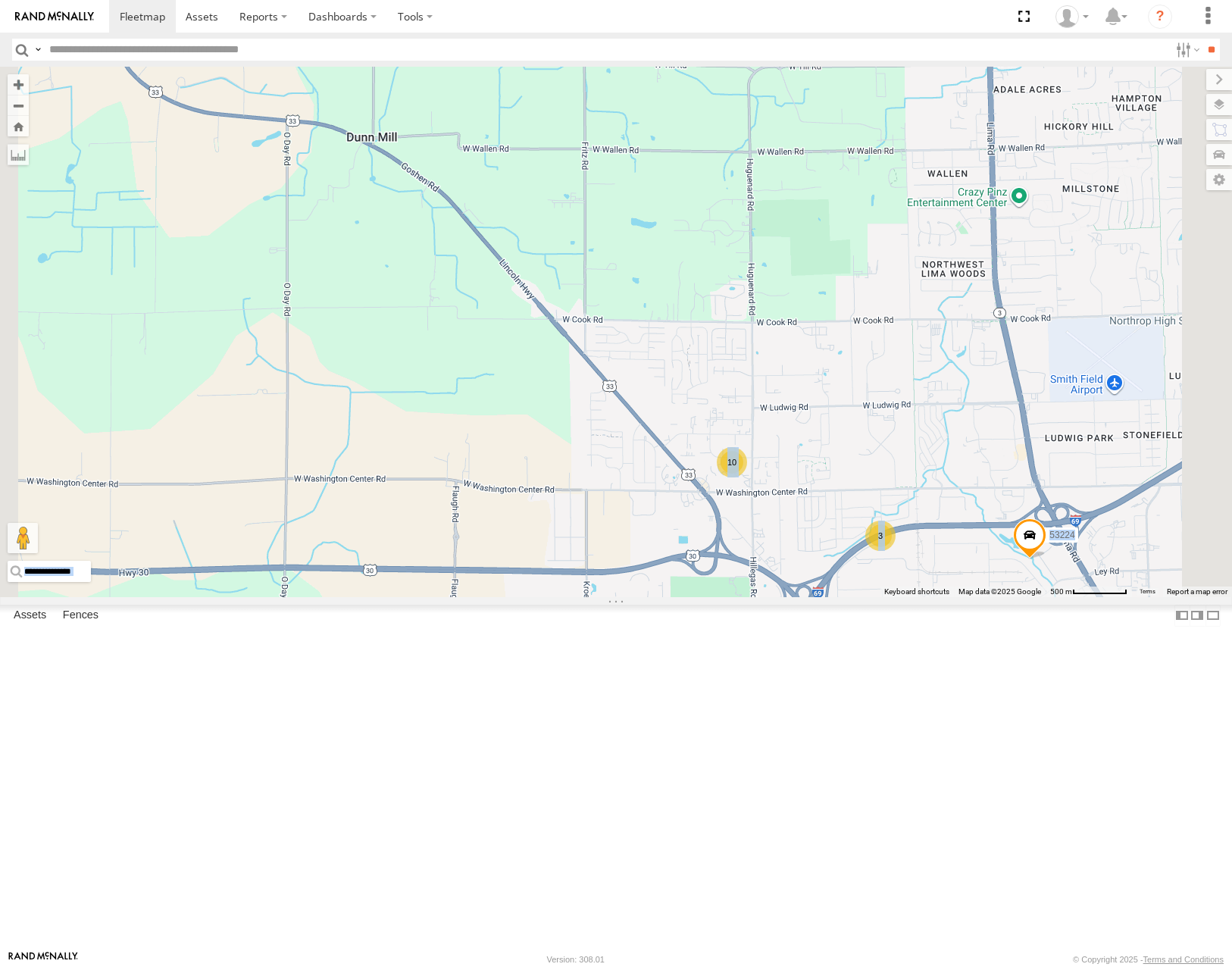
drag, startPoint x: 1031, startPoint y: 542, endPoint x: 926, endPoint y: 546, distance: 105.1
click at [926, 546] on div "← Move left → Move right ↑ Move up ↓ Move down + Zoom in - Zoom out Home Jump l…" at bounding box center [616, 331] width 1232 height 530
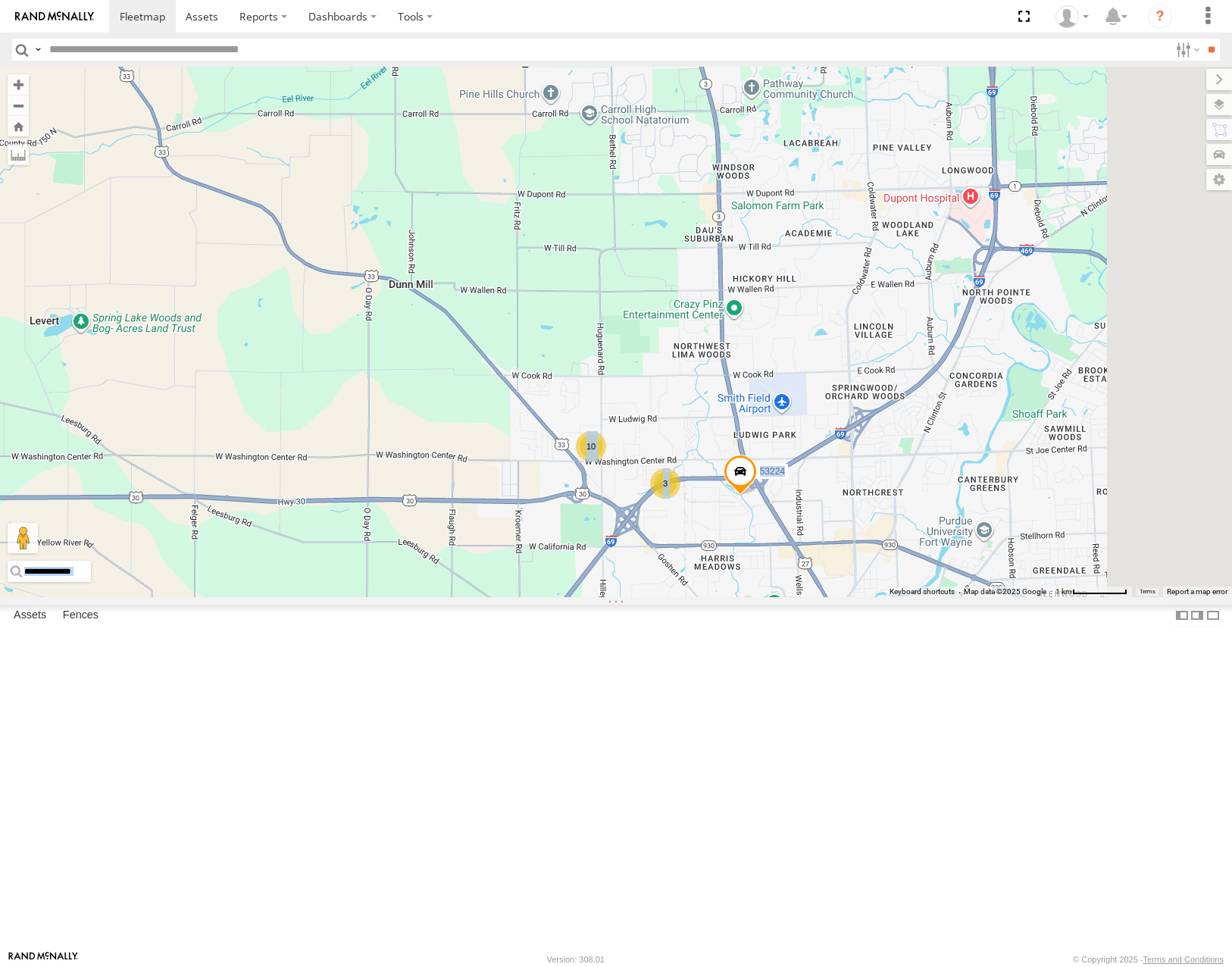
drag, startPoint x: 1023, startPoint y: 488, endPoint x: 856, endPoint y: 480, distance: 167.2
click at [863, 480] on div "53224 3 10" at bounding box center [616, 331] width 1232 height 530
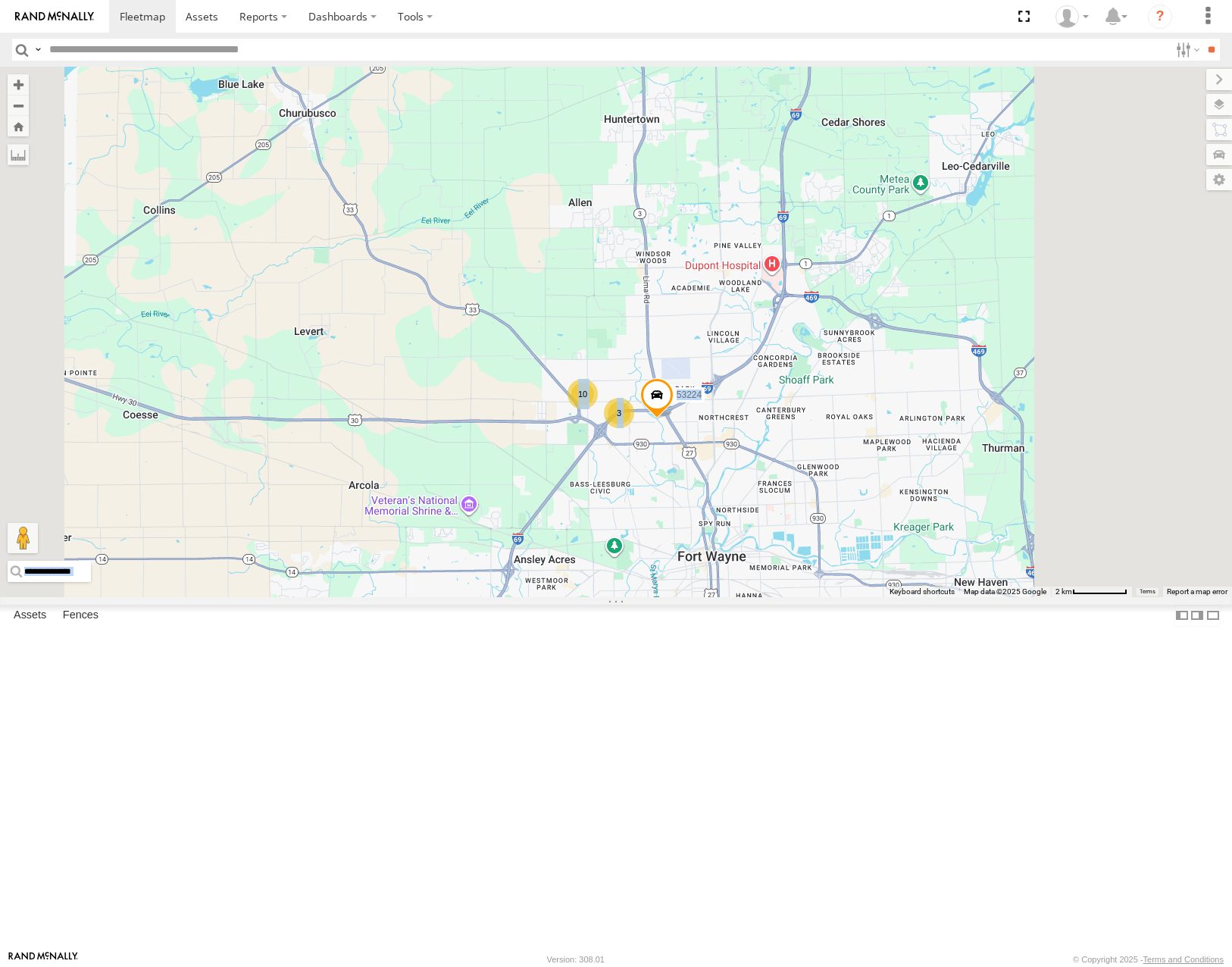
drag, startPoint x: 919, startPoint y: 426, endPoint x: 833, endPoint y: 479, distance: 101.0
click at [840, 477] on div "53224 3 10" at bounding box center [616, 331] width 1232 height 530
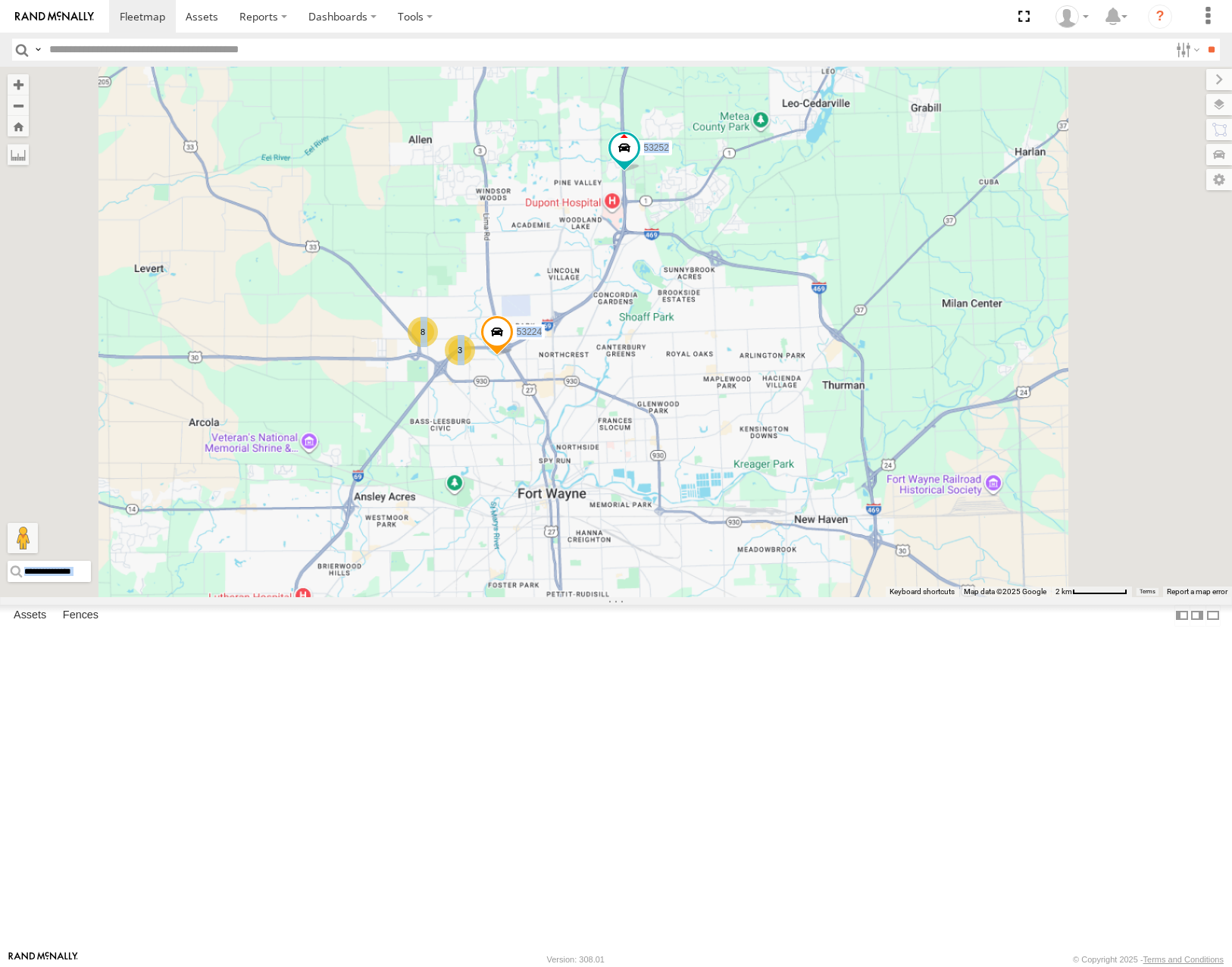
drag, startPoint x: 641, startPoint y: 580, endPoint x: 779, endPoint y: 596, distance: 138.9
click at [779, 596] on div "53224 53252 3 8 53227" at bounding box center [616, 331] width 1232 height 530
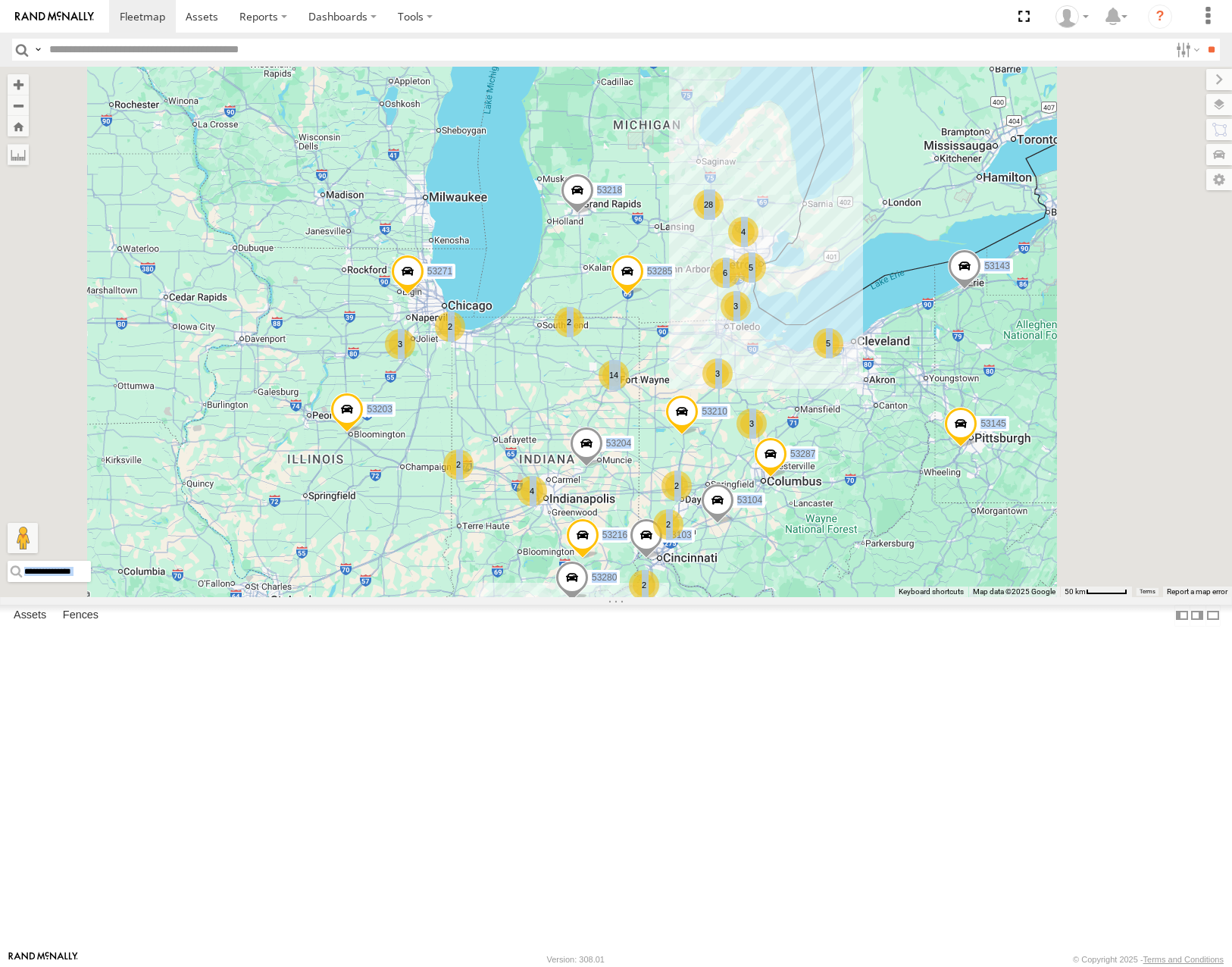
drag, startPoint x: 882, startPoint y: 572, endPoint x: 704, endPoint y: 608, distance: 181.6
click at [698, 436] on span at bounding box center [682, 415] width 34 height 41
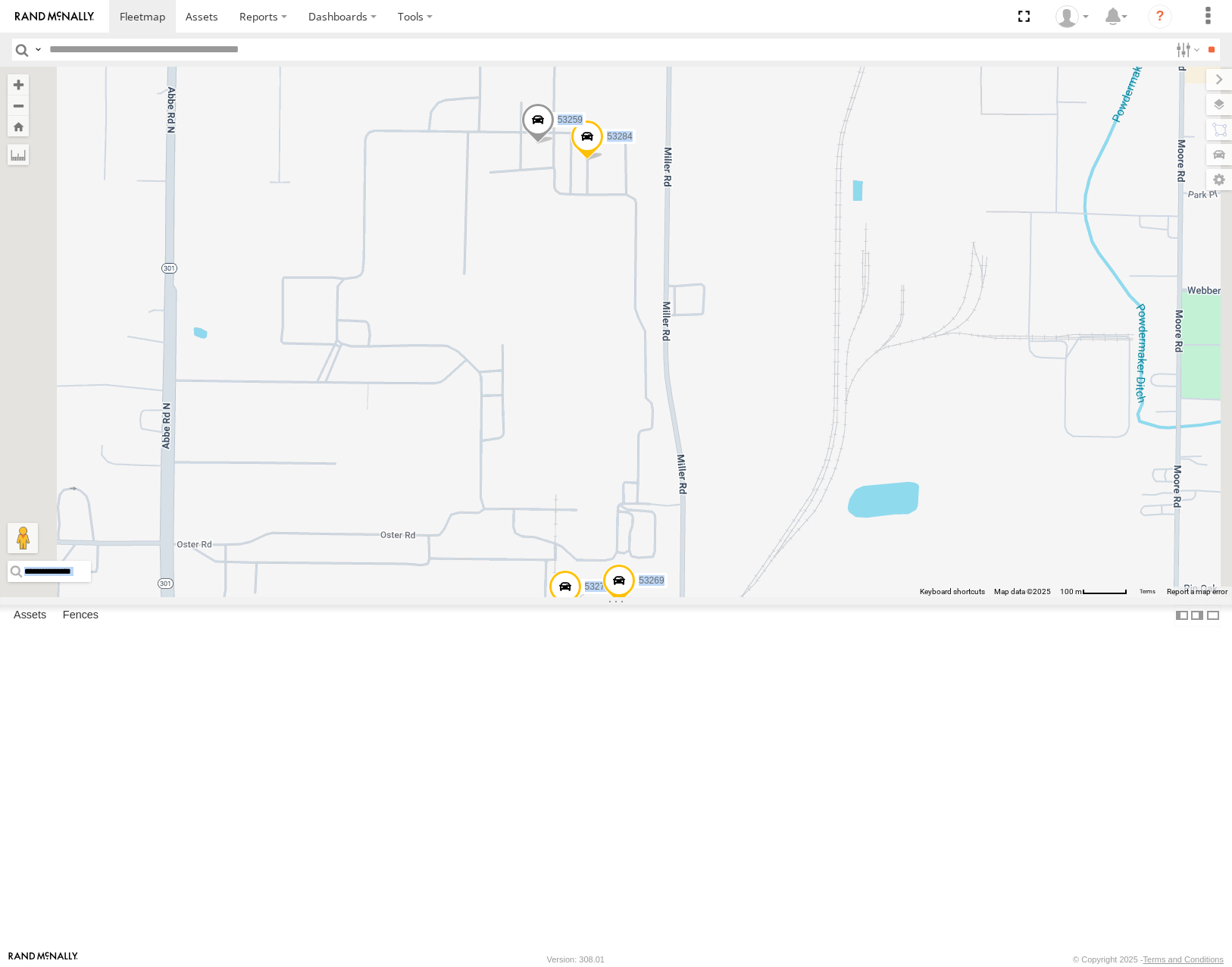
click at [815, 406] on div "53271 53280 53216 53285 53204 53287 53210 53103 53143 53203 53104 53145 53218 5…" at bounding box center [616, 331] width 1232 height 530
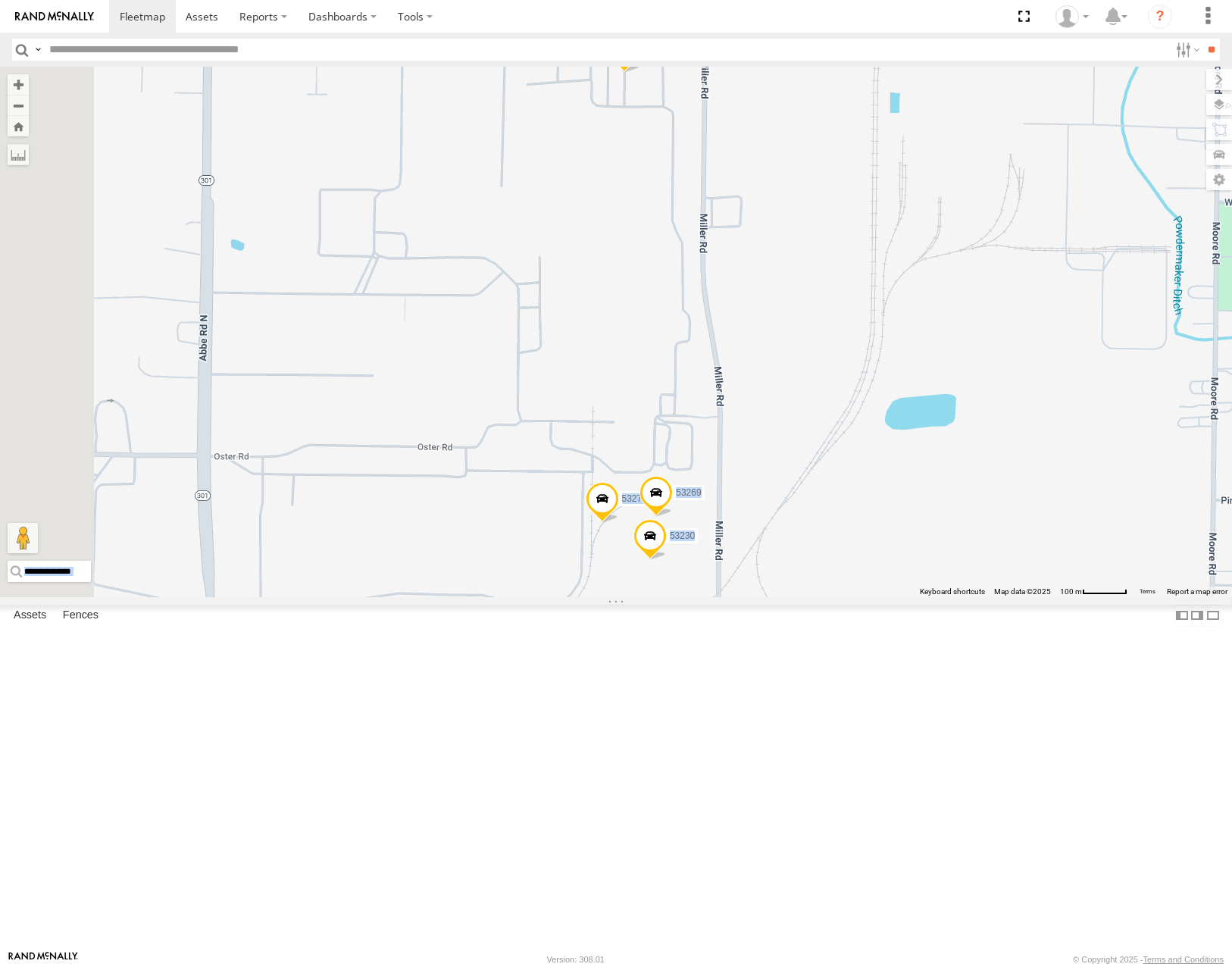
drag, startPoint x: 915, startPoint y: 511, endPoint x: 955, endPoint y: 421, distance: 98.5
click at [955, 421] on div "53271 53280 53216 53285 53204 53287 53210 53103 53143 53203 53104 53145 53218 5…" at bounding box center [616, 331] width 1232 height 530
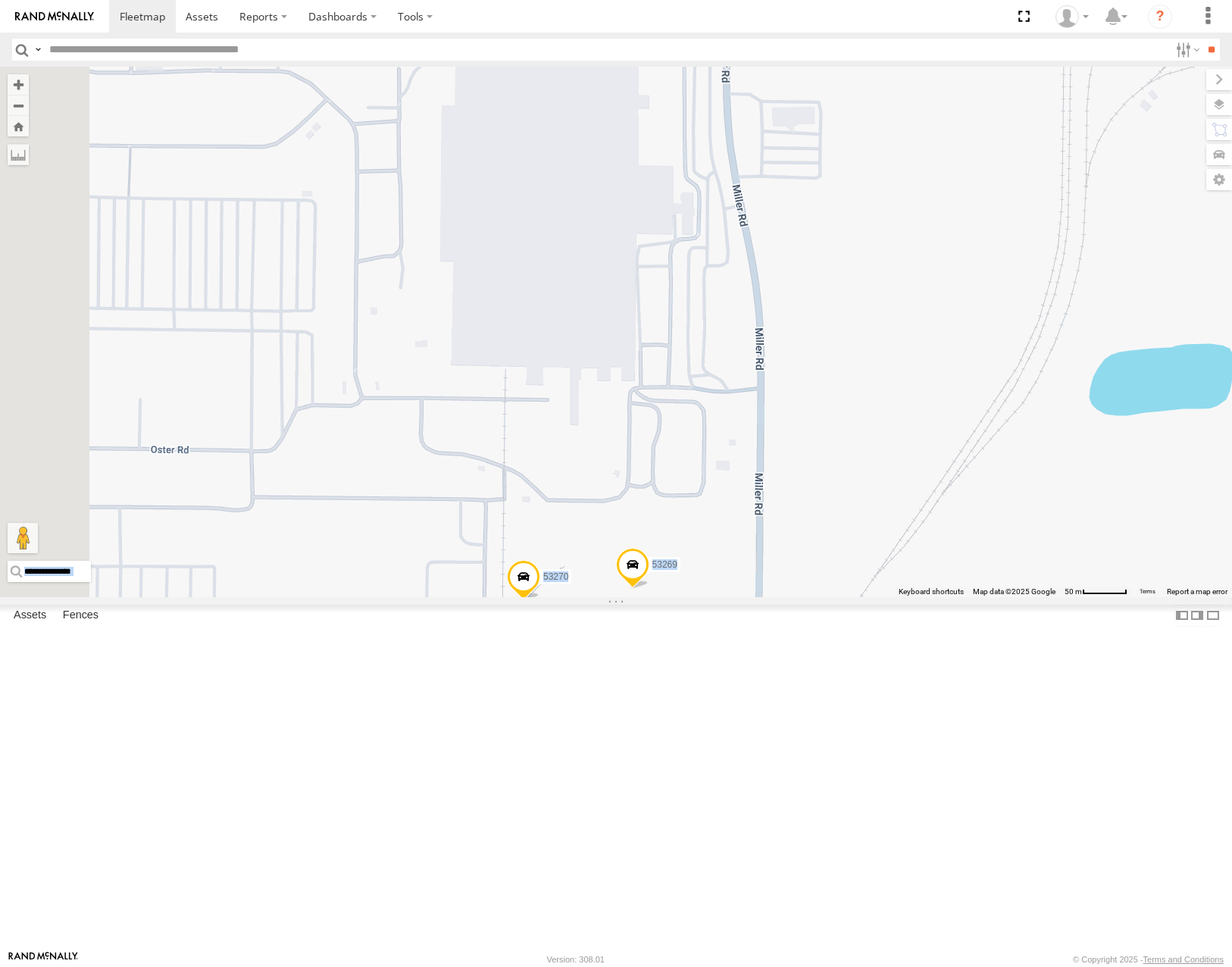
drag, startPoint x: 932, startPoint y: 491, endPoint x: 936, endPoint y: 482, distance: 9.8
click at [936, 482] on div "53271 53280 53216 53285 53204 53287 53210 53103 53143 53203 53104 53145 53218 5…" at bounding box center [616, 331] width 1232 height 530
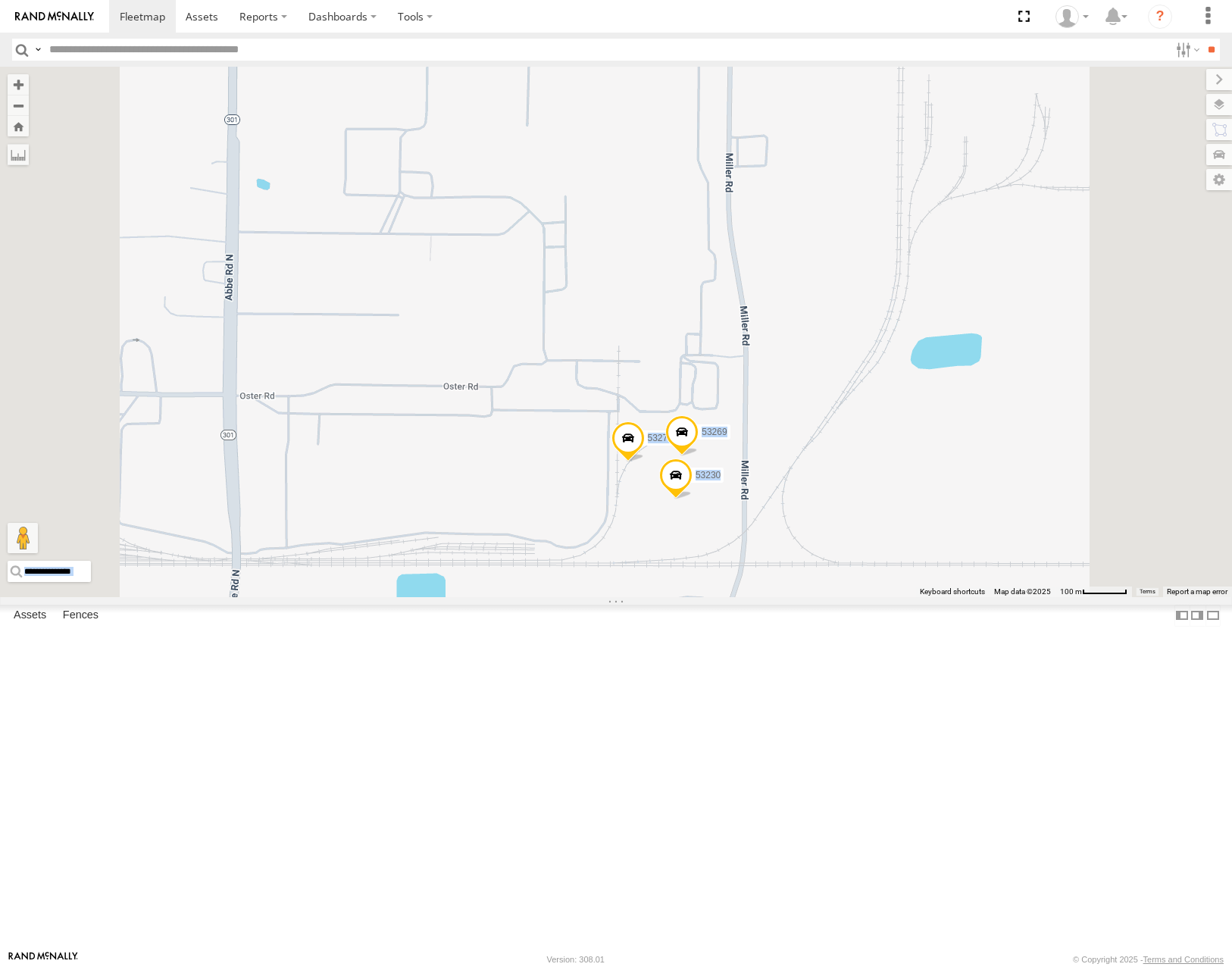
drag, startPoint x: 938, startPoint y: 419, endPoint x: 930, endPoint y: 439, distance: 21.5
click at [931, 439] on div "53271 53280 53216 53285 53204 53287 53210 53103 53143 53203 53104 53145 53218 5…" at bounding box center [616, 331] width 1232 height 530
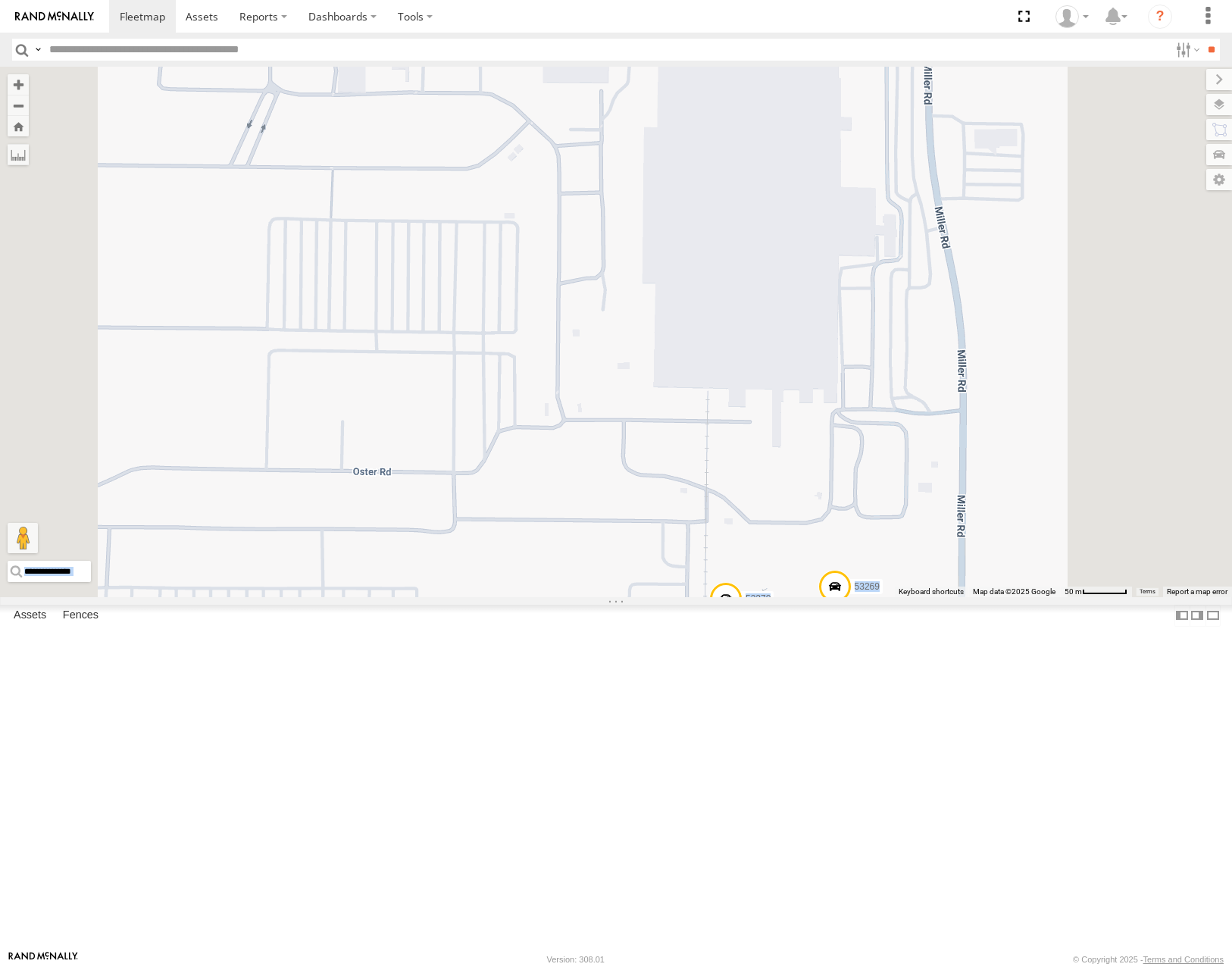
drag, startPoint x: 835, startPoint y: 629, endPoint x: 814, endPoint y: 586, distance: 47.9
click at [814, 586] on div "53271 53280 53216 53285 53204 53287 53210 53103 53143 53203 53104 53145 53218 5…" at bounding box center [616, 331] width 1232 height 530
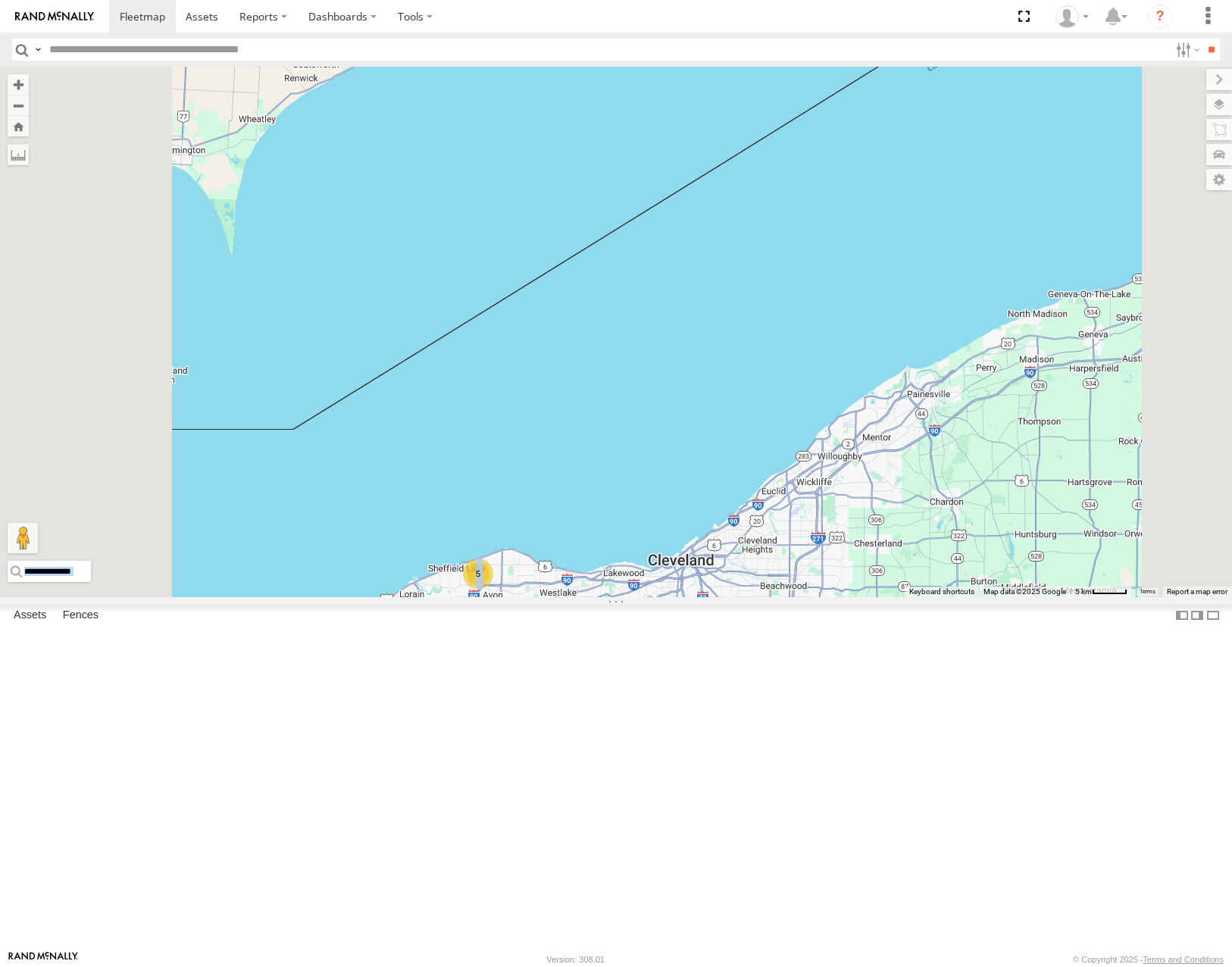
drag, startPoint x: 797, startPoint y: 784, endPoint x: 796, endPoint y: 655, distance: 129.0
click at [799, 597] on div "53271 53280 53216 53285 53204 53287 53210 53103 53143 53203 53104 53145 53218 5…" at bounding box center [616, 331] width 1232 height 530
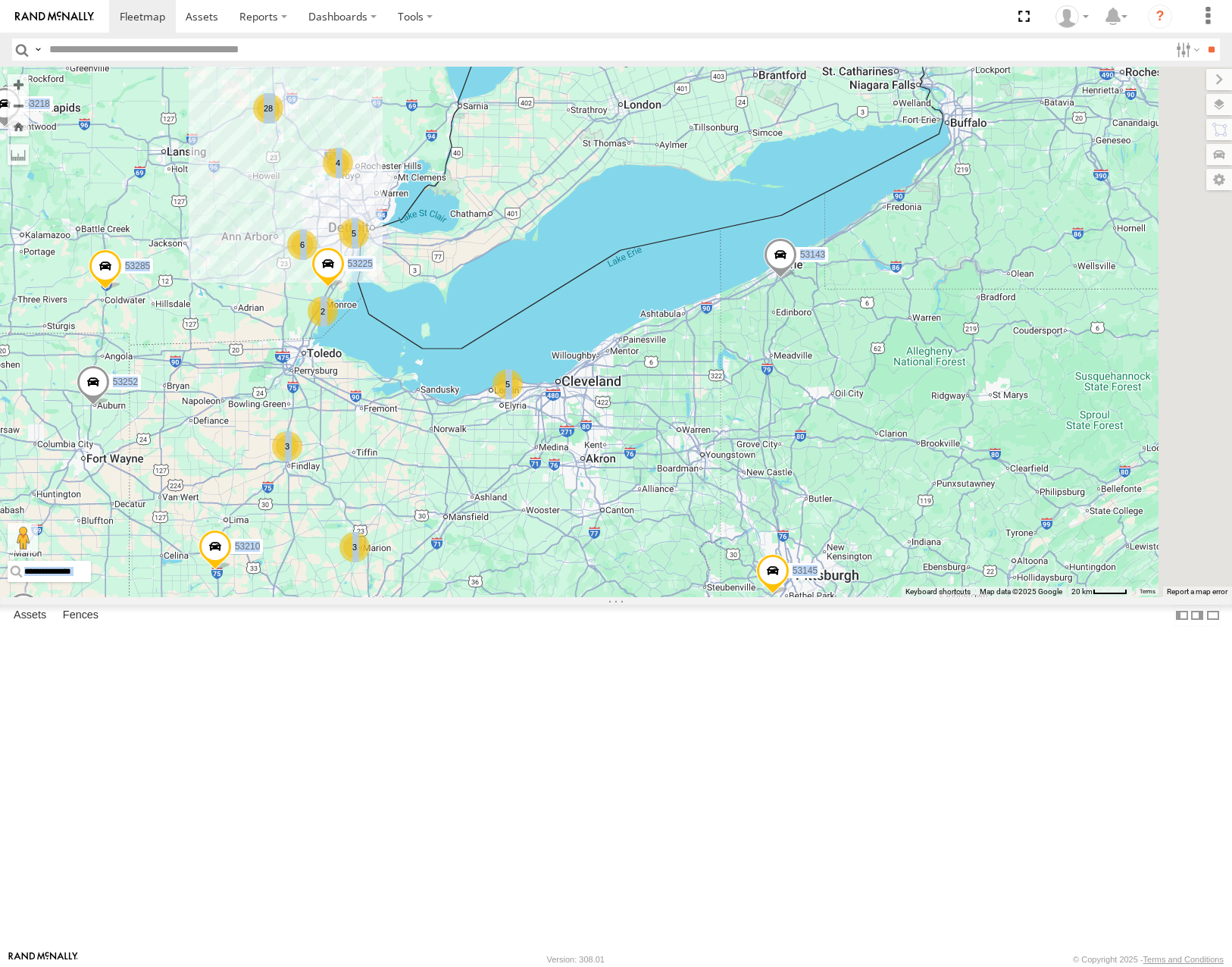
drag, startPoint x: 903, startPoint y: 741, endPoint x: 826, endPoint y: 699, distance: 87.7
click at [834, 597] on div "53271 53280 53216 53285 53204 53287 53210 53103 53143 53203 53104 53145 53218 5…" at bounding box center [616, 331] width 1232 height 530
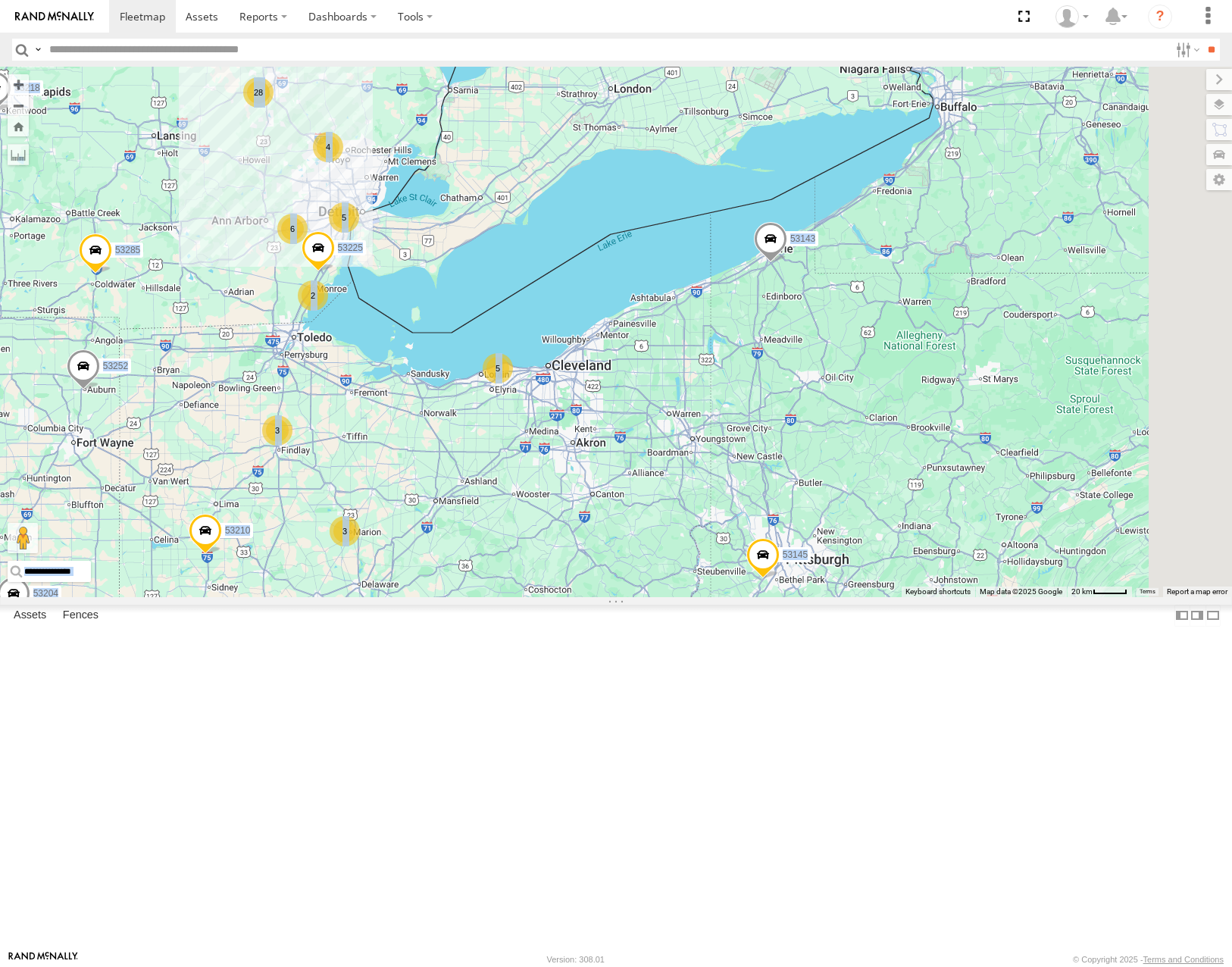
drag, startPoint x: 789, startPoint y: 758, endPoint x: 847, endPoint y: 749, distance: 58.7
click at [847, 597] on div "53271 53280 53216 53285 53204 53287 53210 53103 53143 53203 53104 53145 53218 5…" at bounding box center [616, 331] width 1232 height 530
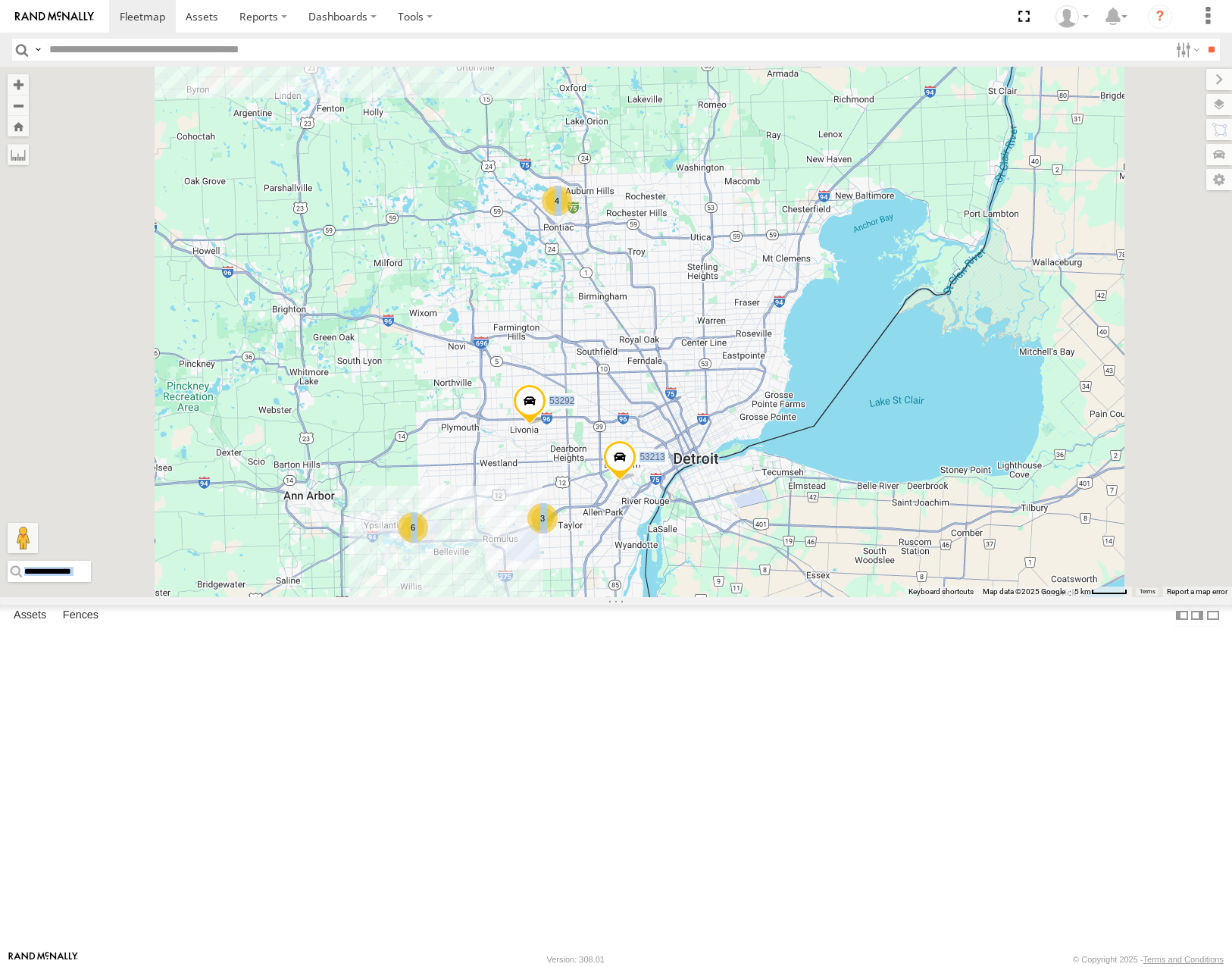
drag, startPoint x: 553, startPoint y: 257, endPoint x: 715, endPoint y: 395, distance: 212.8
click at [715, 395] on div "53225 53287 53210 53103 53143 53104 53145 8 2 20 53213 4 6 3 53292" at bounding box center [616, 331] width 1232 height 530
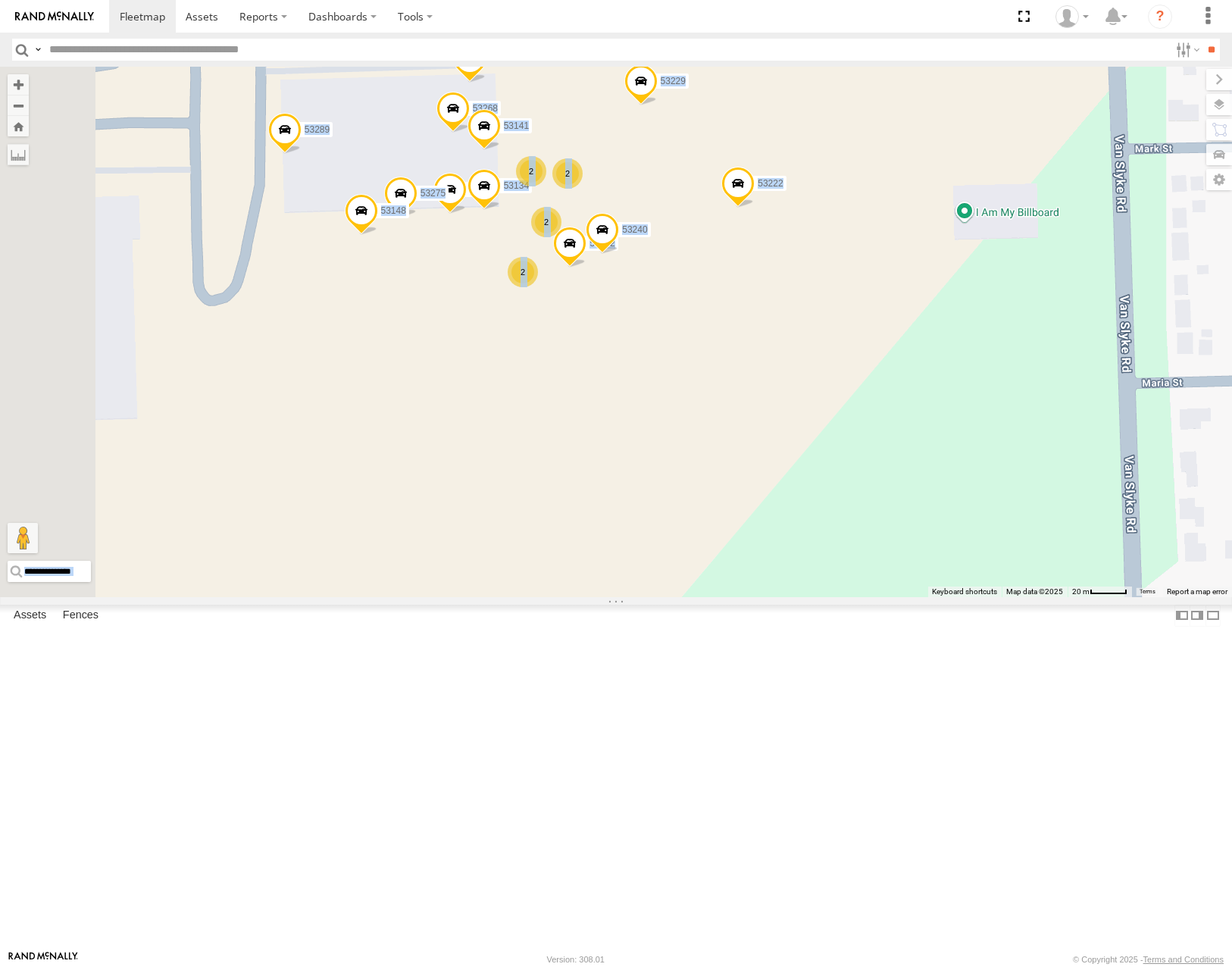
drag, startPoint x: 722, startPoint y: 254, endPoint x: 826, endPoint y: 309, distance: 117.6
click at [826, 309] on div "53225 53287 53210 53103 53143 53104 53145 53213 53292 53261 53229 53222 53289 5…" at bounding box center [616, 331] width 1232 height 530
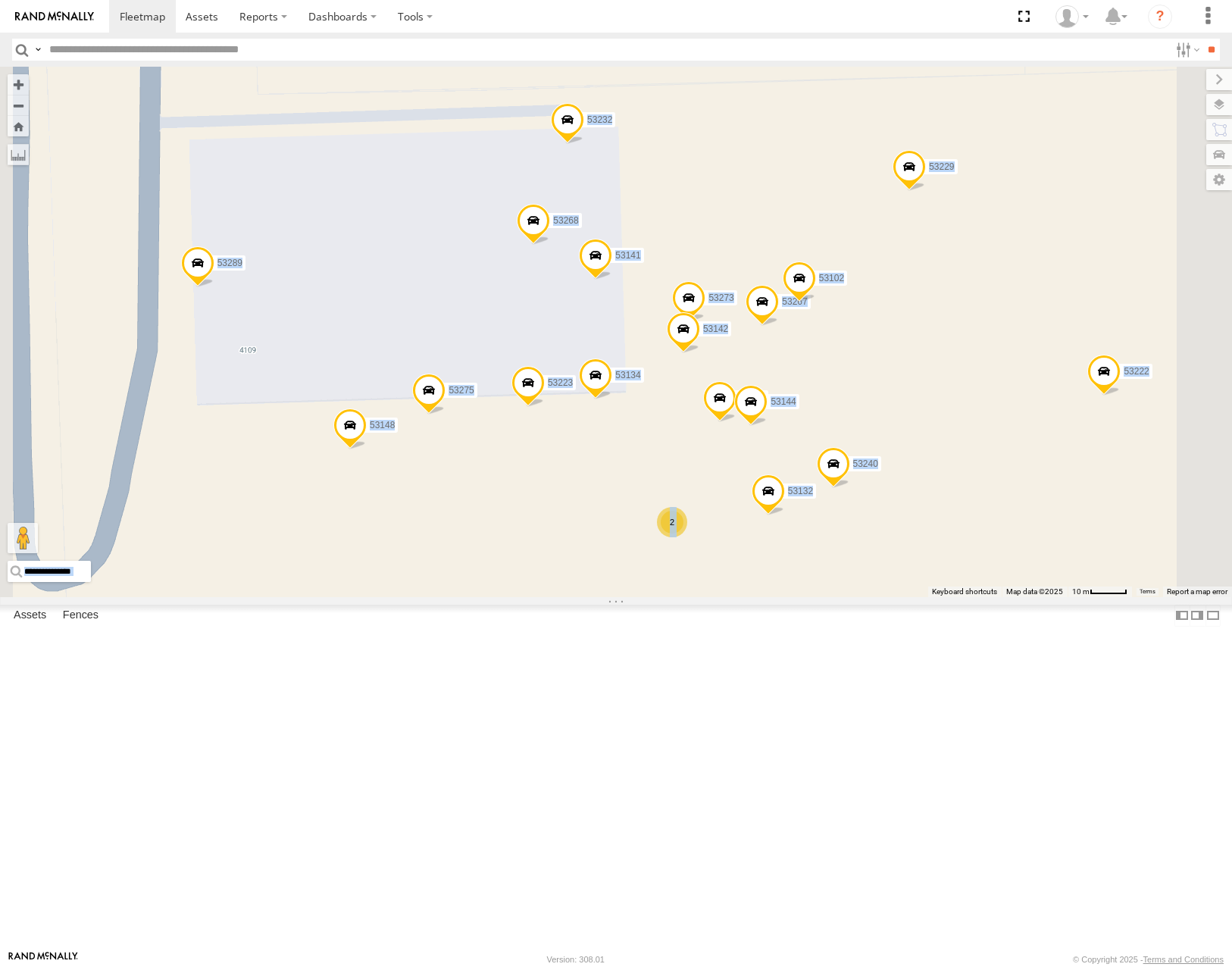
click at [0, 0] on span "Satellite" at bounding box center [0, 0] width 0 height 0
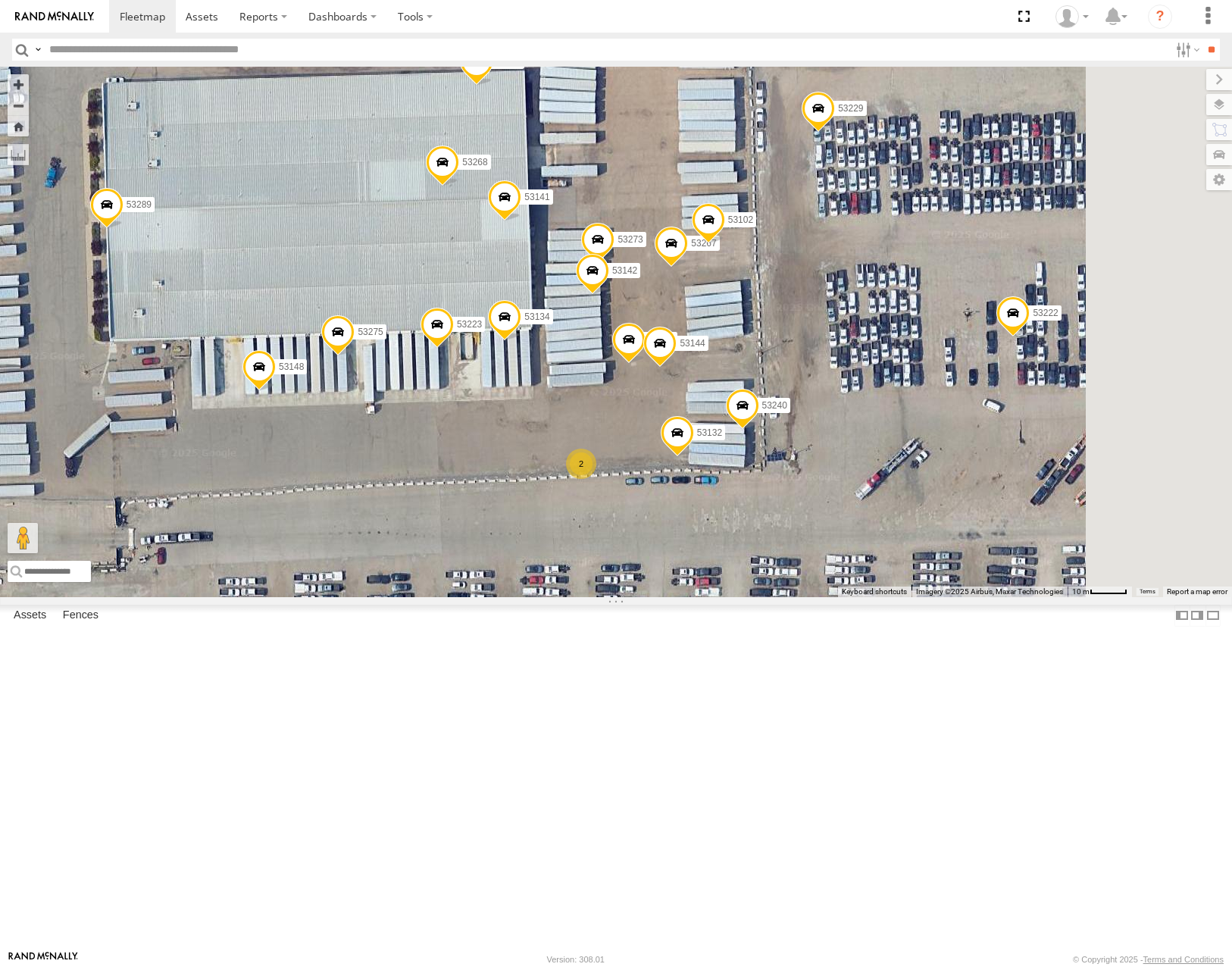
drag, startPoint x: 974, startPoint y: 445, endPoint x: 908, endPoint y: 411, distance: 74.2
click at [725, 244] on span at bounding box center [708, 224] width 34 height 41
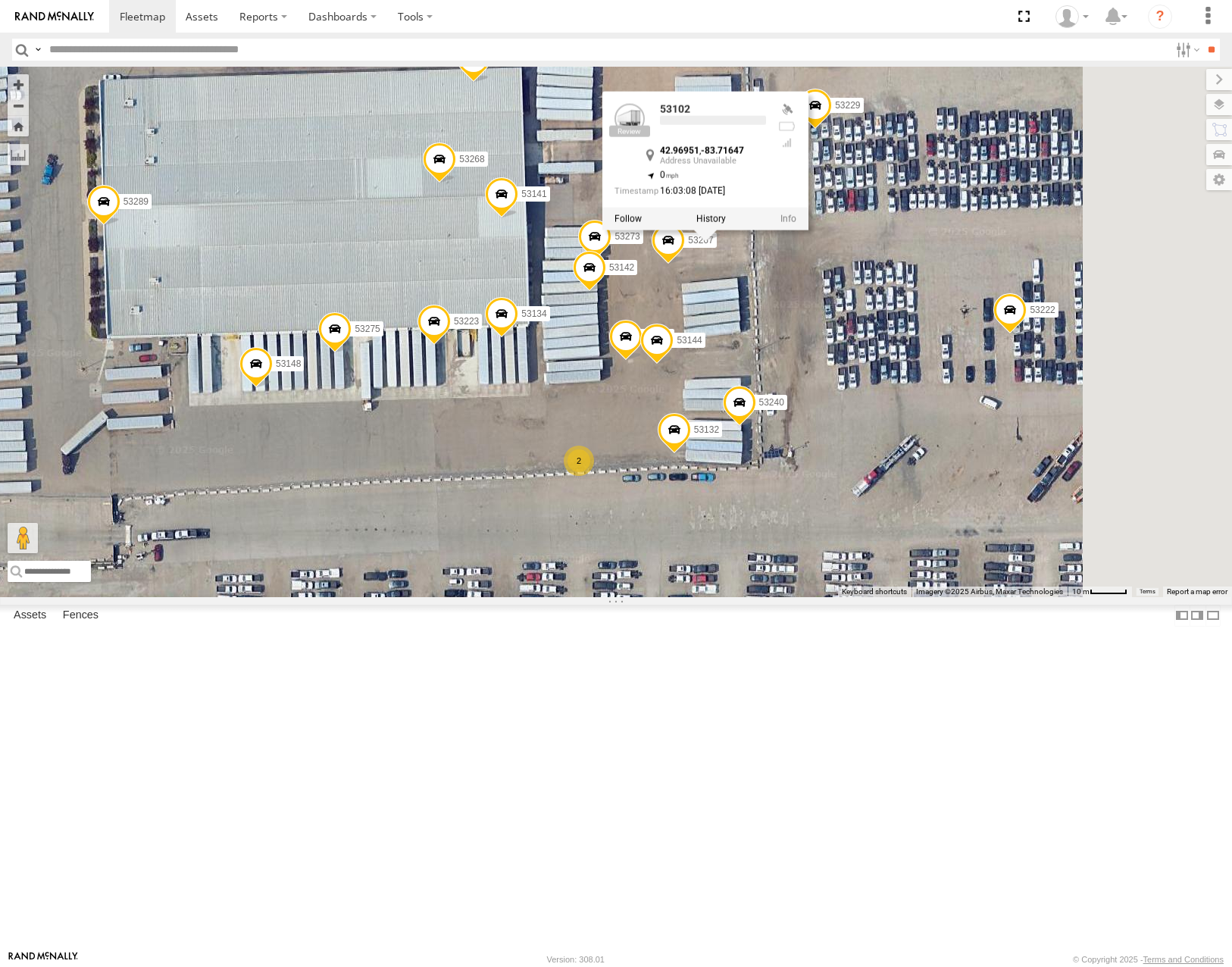
click at [901, 597] on div "53225 53287 53210 53103 53143 53104 53145 53213 53292 53261 53229 53222 53289 5…" at bounding box center [616, 331] width 1232 height 530
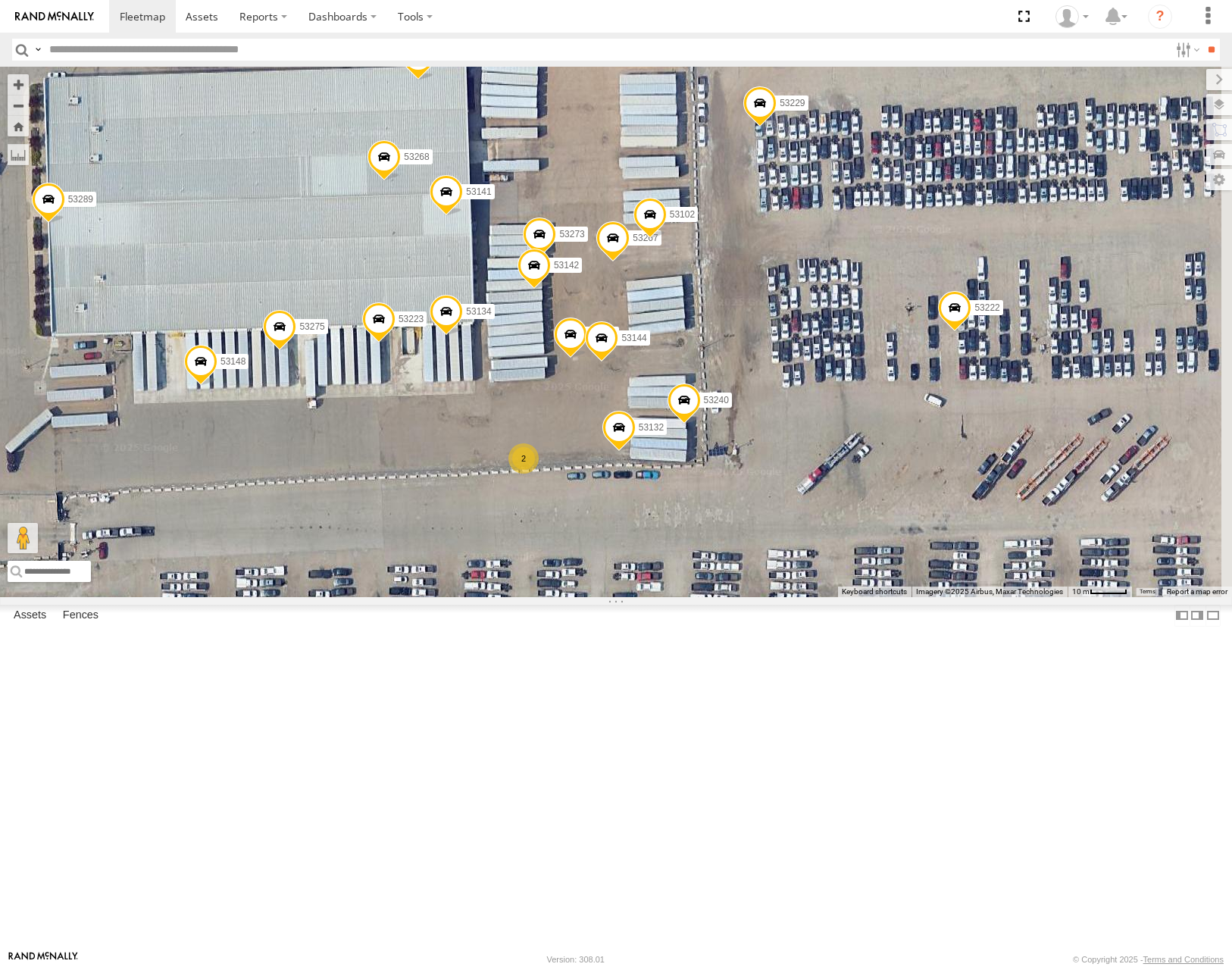
drag, startPoint x: 930, startPoint y: 644, endPoint x: 903, endPoint y: 644, distance: 27.0
click at [903, 597] on div "53225 53287 53210 53103 53143 53104 53145 53213 53292 53261 53229 53222 53289 5…" at bounding box center [616, 331] width 1232 height 530
